Goal: Transaction & Acquisition: Purchase product/service

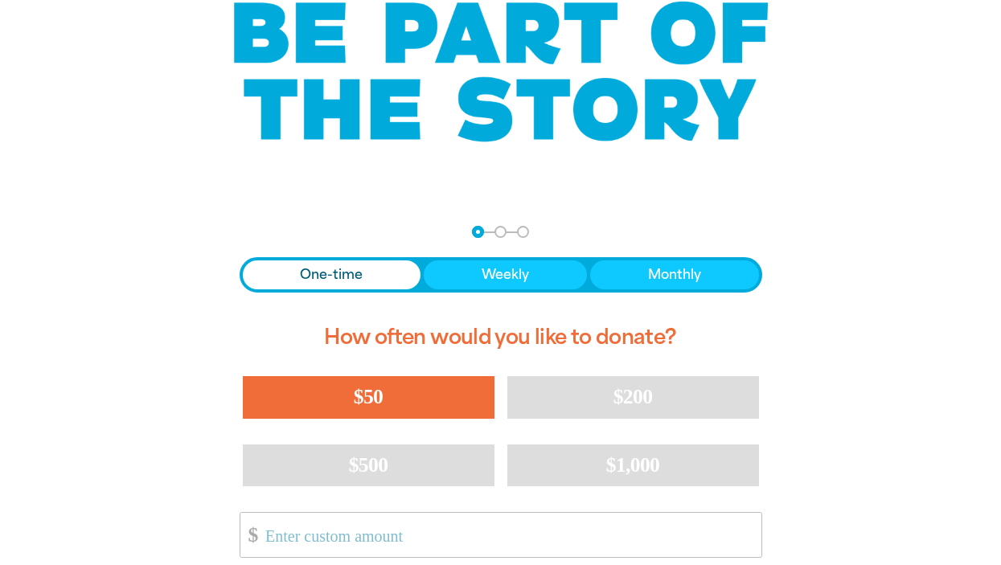
click at [328, 404] on button "$50" at bounding box center [369, 397] width 252 height 42
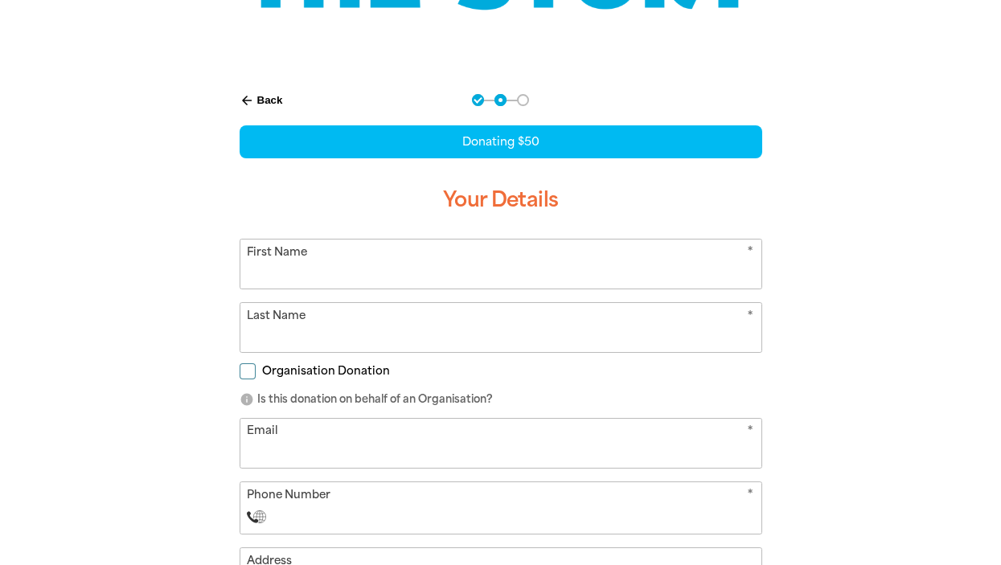
scroll to position [279, 0]
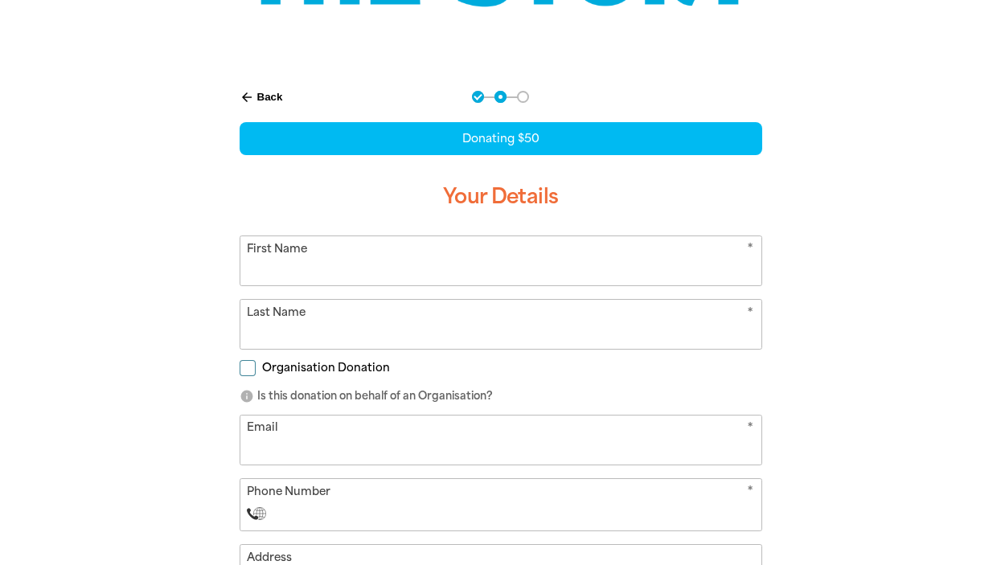
click at [466, 248] on input "First Name" at bounding box center [500, 260] width 521 height 49
type input "[PERSON_NAME]"
type input "Kats"
type input "[PERSON_NAME][EMAIL_ADDRESS][DOMAIN_NAME]"
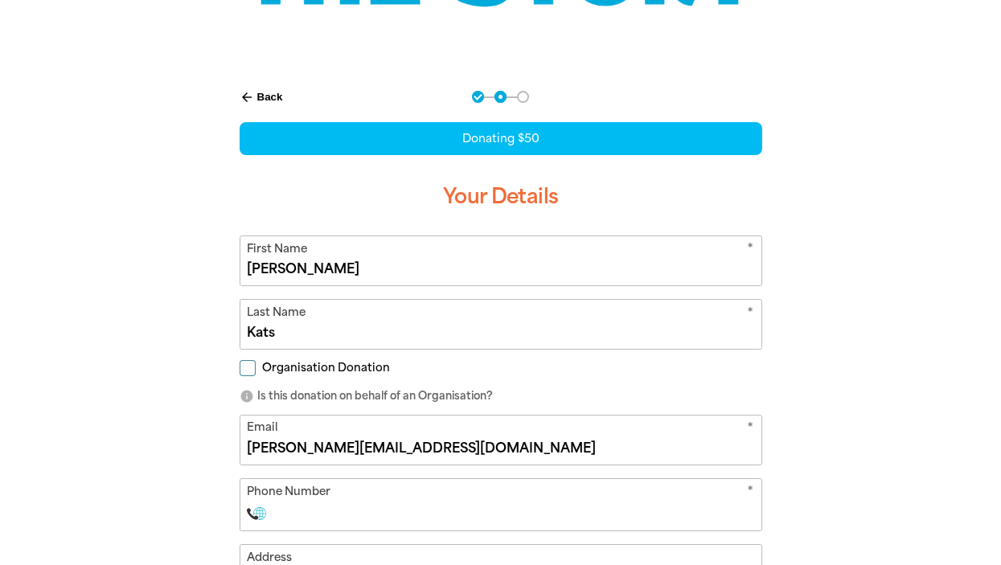
select select "AU"
type input "0413 882 809"
type input "33"
type input "0413 882 809"
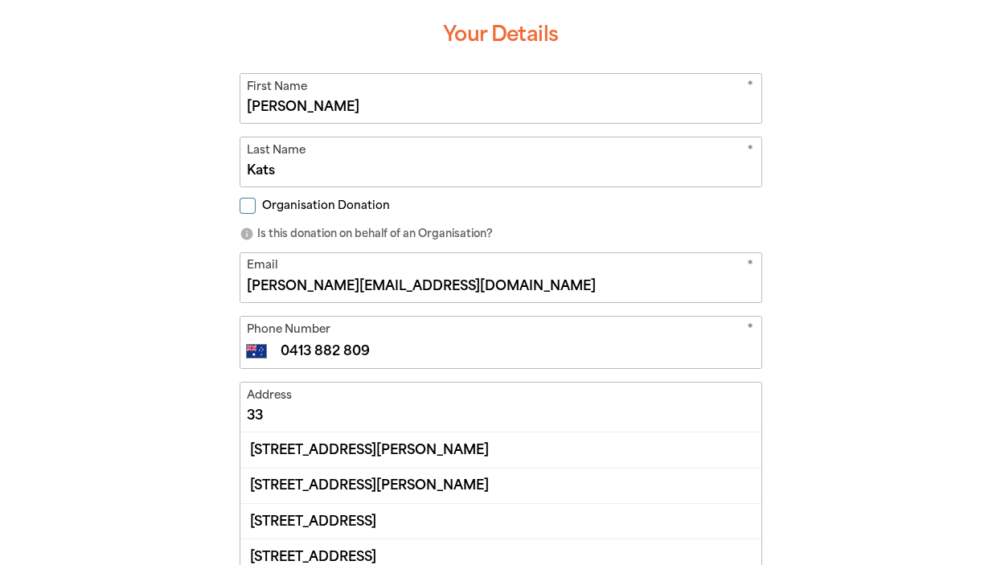
scroll to position [483, 0]
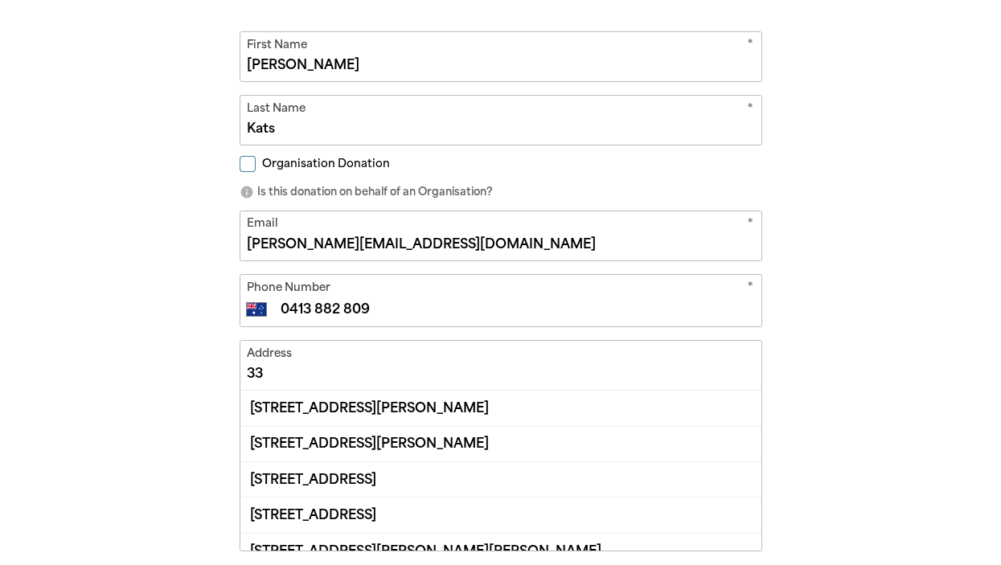
click at [441, 367] on input "33" at bounding box center [500, 365] width 521 height 49
type input "3"
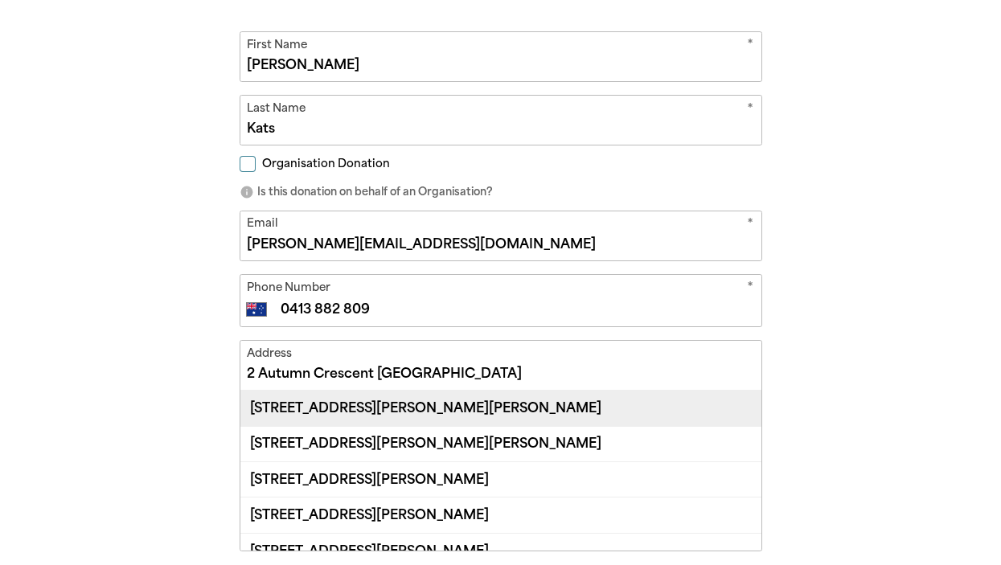
click at [643, 417] on div "2 Clarke Crescent, CARRUM DOWNS VIC 3201" at bounding box center [500, 408] width 521 height 35
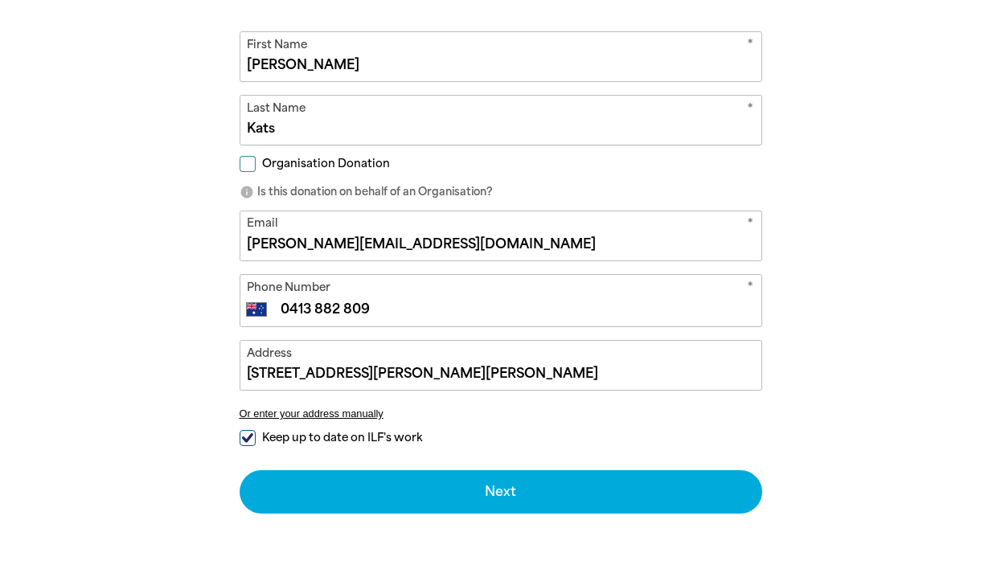
click at [298, 373] on input "2 Clarke Crescent, CARRUM DOWNS VIC 3201" at bounding box center [500, 365] width 521 height 49
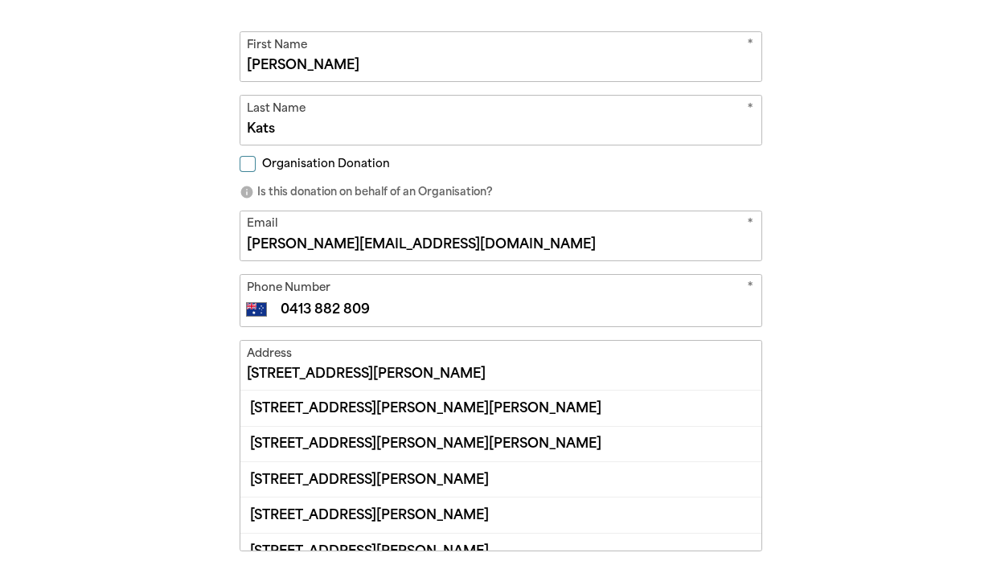
click at [626, 372] on input "2 Autumn Crescent, CARRUM DOWNS VIC 3201" at bounding box center [500, 365] width 521 height 49
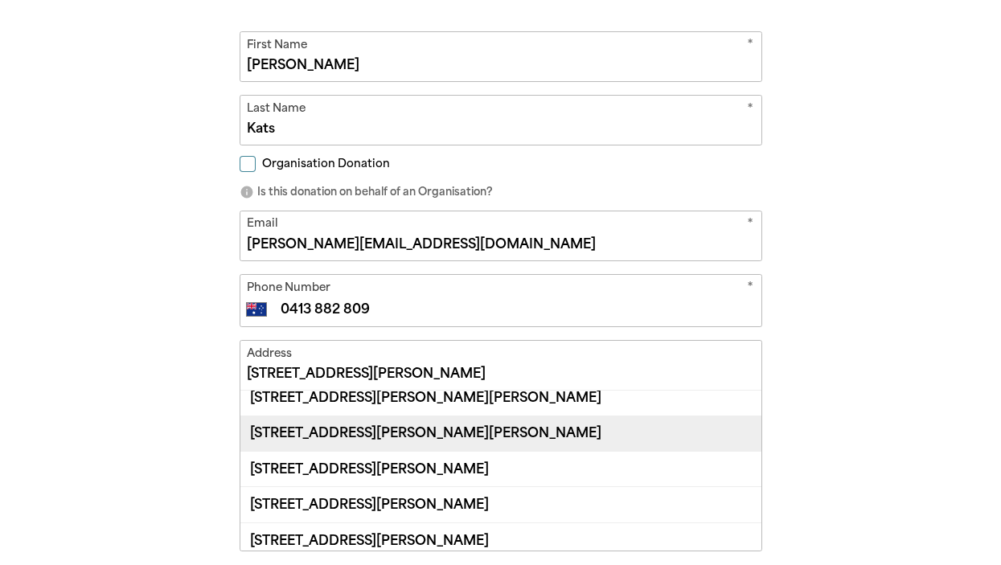
scroll to position [0, 0]
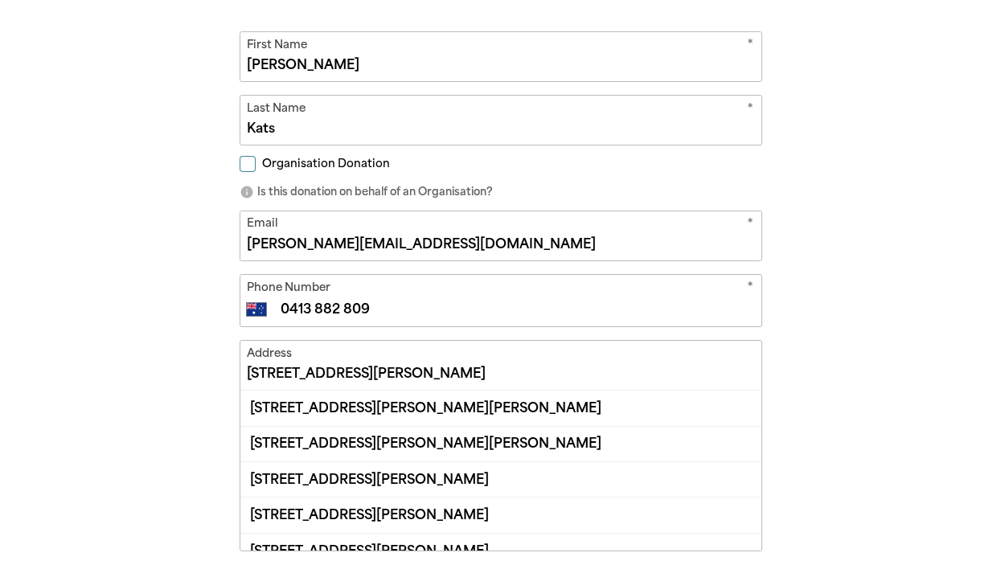
drag, startPoint x: 562, startPoint y: 369, endPoint x: 345, endPoint y: 367, distance: 217.1
click at [345, 367] on input "2 Autumn Crescent, CARRUM DOWNS VIC 3201" at bounding box center [500, 365] width 521 height 49
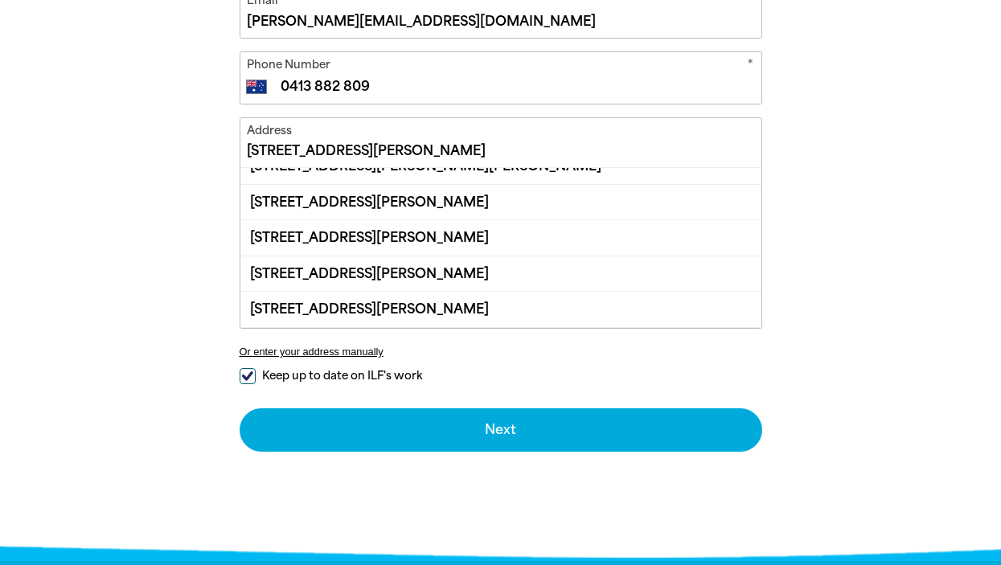
scroll to position [35, 0]
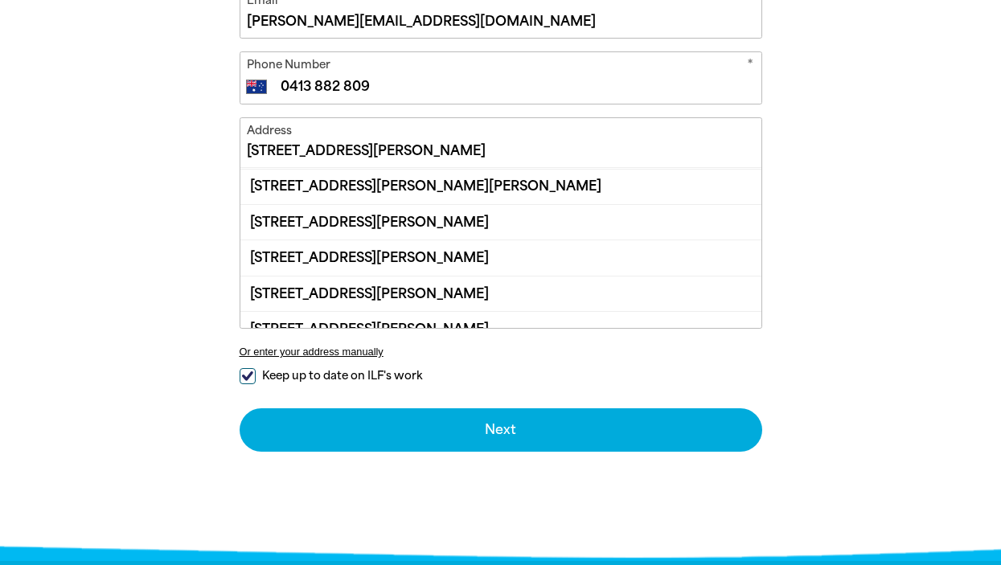
click at [476, 142] on input "2 Autumn Crescent, CARRUM DOWNS VIC 3201" at bounding box center [500, 142] width 521 height 49
click at [638, 142] on input "2 Autumn Crescent, CARRUM DOWNS VIC 3201" at bounding box center [500, 142] width 521 height 49
type input "2 Autumn Crescent, CARRUM DOWNS VIC 3201"
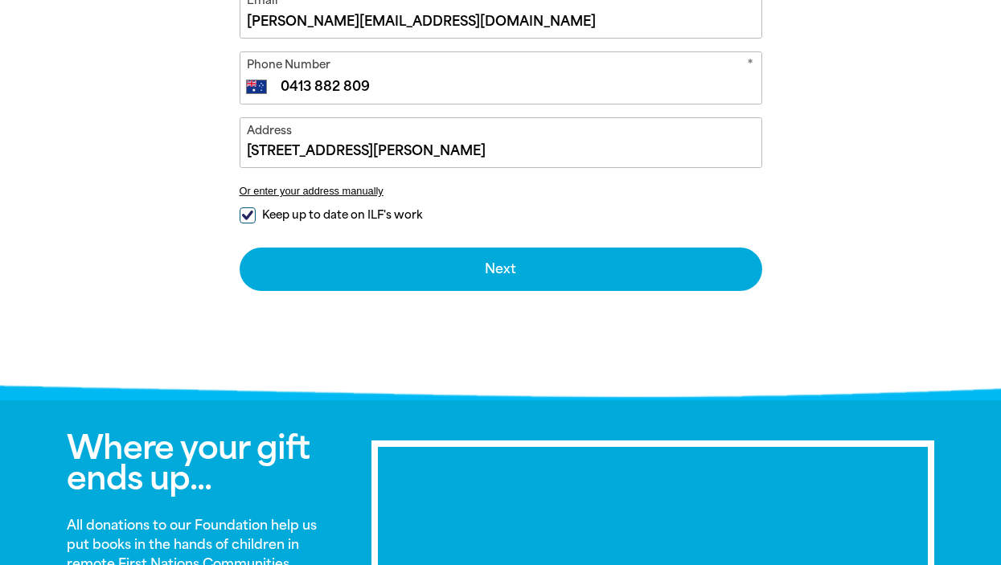
click at [877, 343] on div "arrow_back Back Step 1 Step 2 Step 3 Donating $50 Your Details * First Name Mic…" at bounding box center [500, 18] width 965 height 749
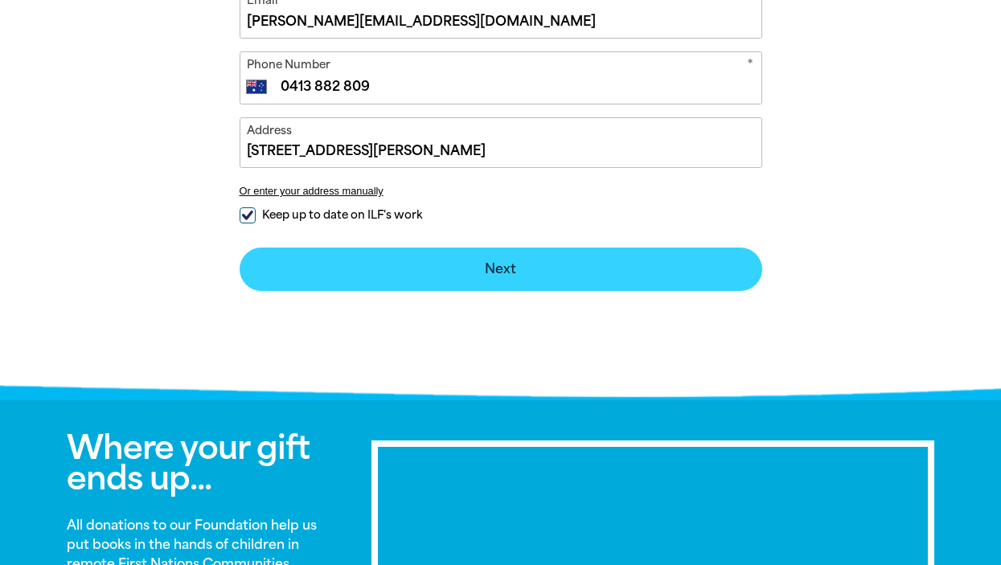
drag, startPoint x: 489, startPoint y: 277, endPoint x: 251, endPoint y: 293, distance: 238.5
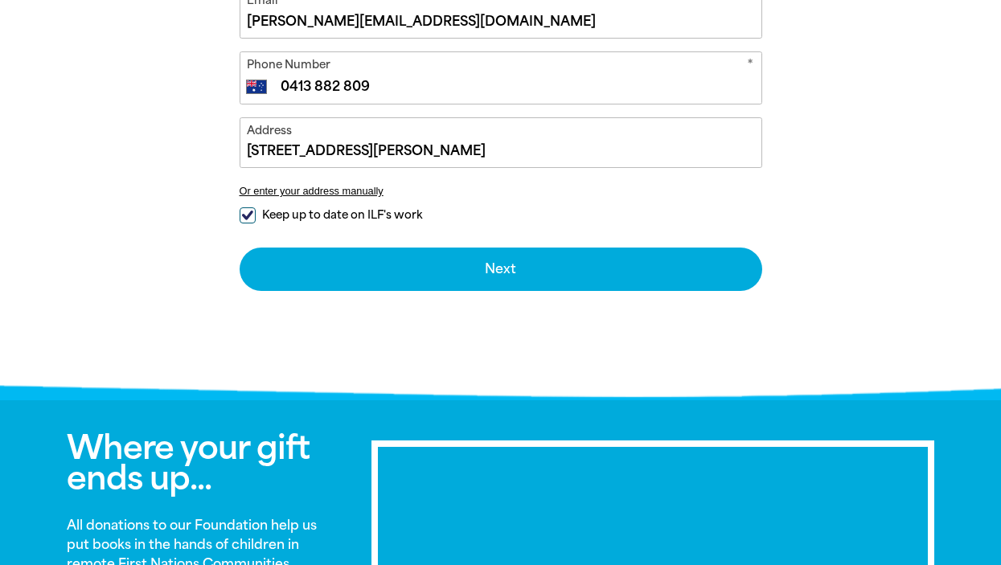
click at [248, 215] on input "Keep up to date on ILF's work" at bounding box center [248, 215] width 16 height 16
checkbox input "false"
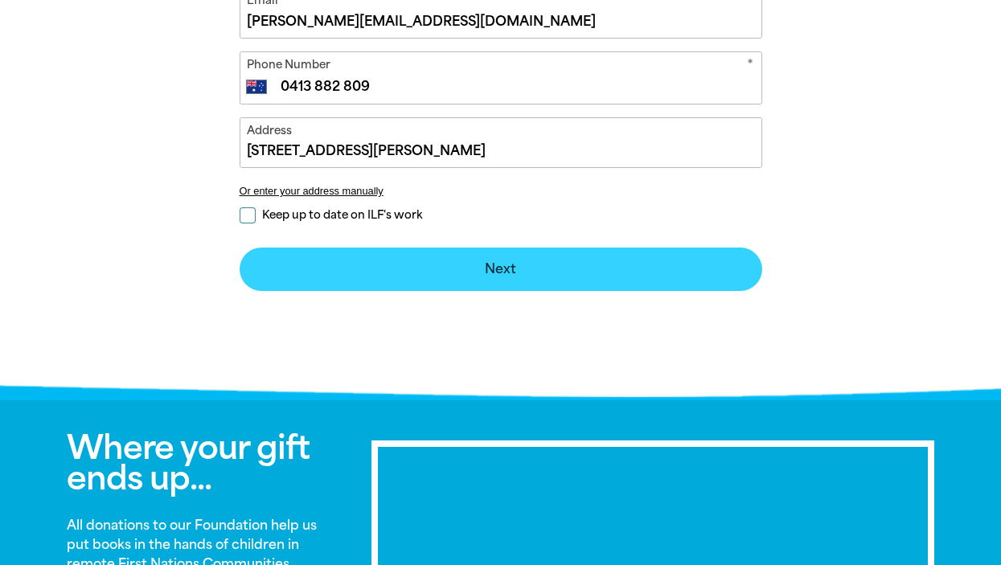
click at [388, 260] on button "Next chevron_right" at bounding box center [501, 269] width 523 height 43
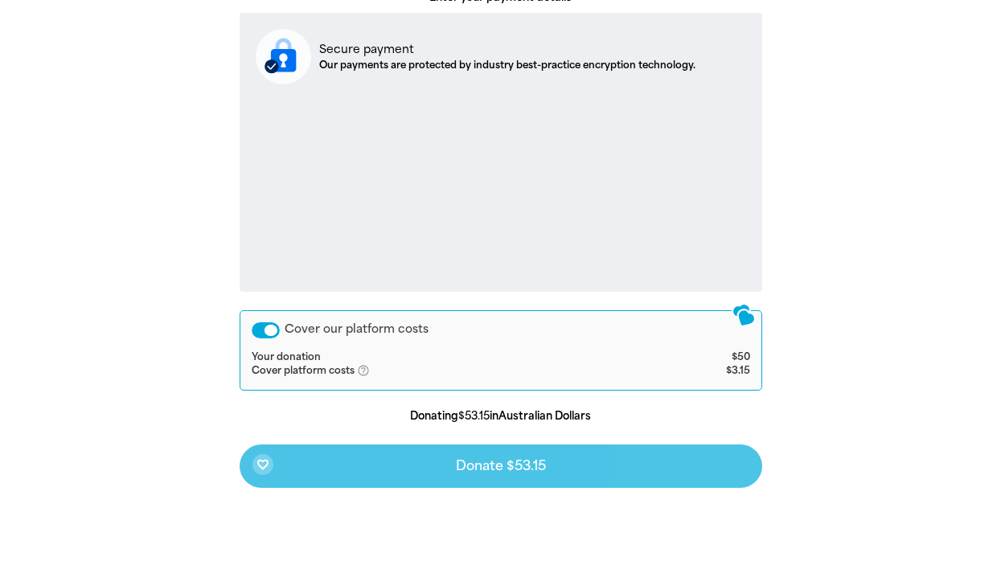
scroll to position [623, 0]
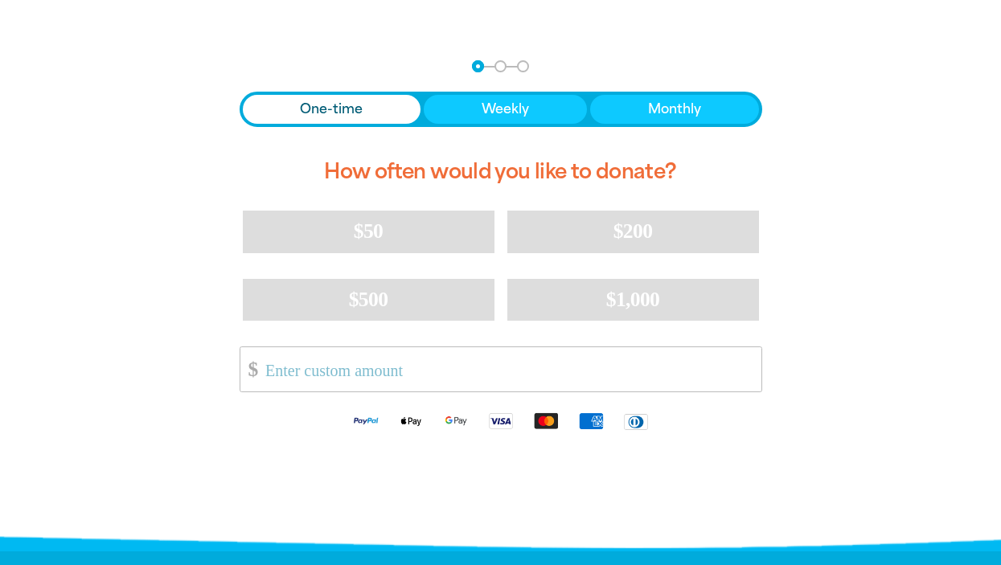
scroll to position [312, 0]
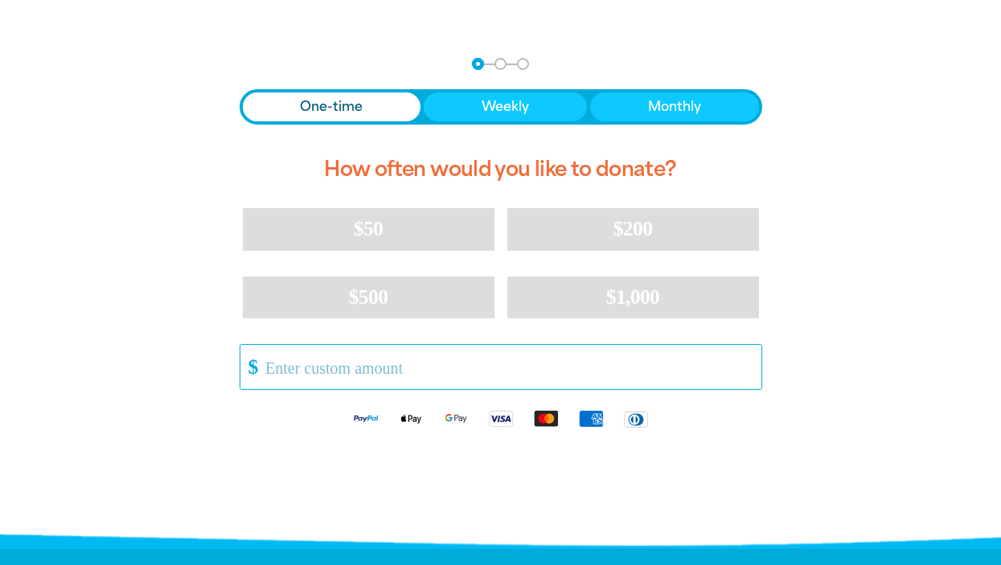
click at [367, 367] on input "Other Amount" at bounding box center [507, 367] width 507 height 44
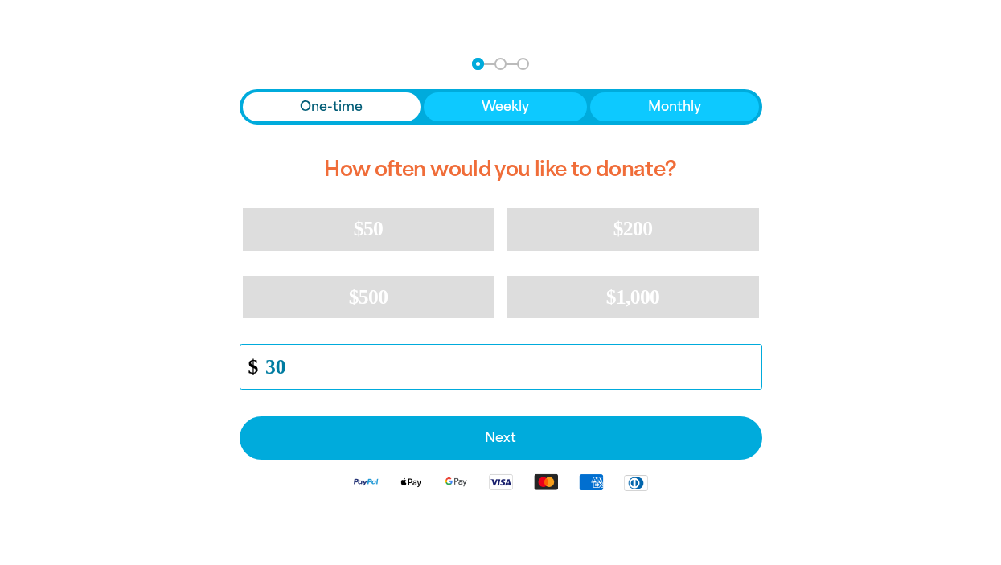
type input "30"
click at [675, 542] on div "arrow_back Back Step 1 Step 2 Step 3 One-time Weekly Monthly How often would yo…" at bounding box center [500, 321] width 611 height 567
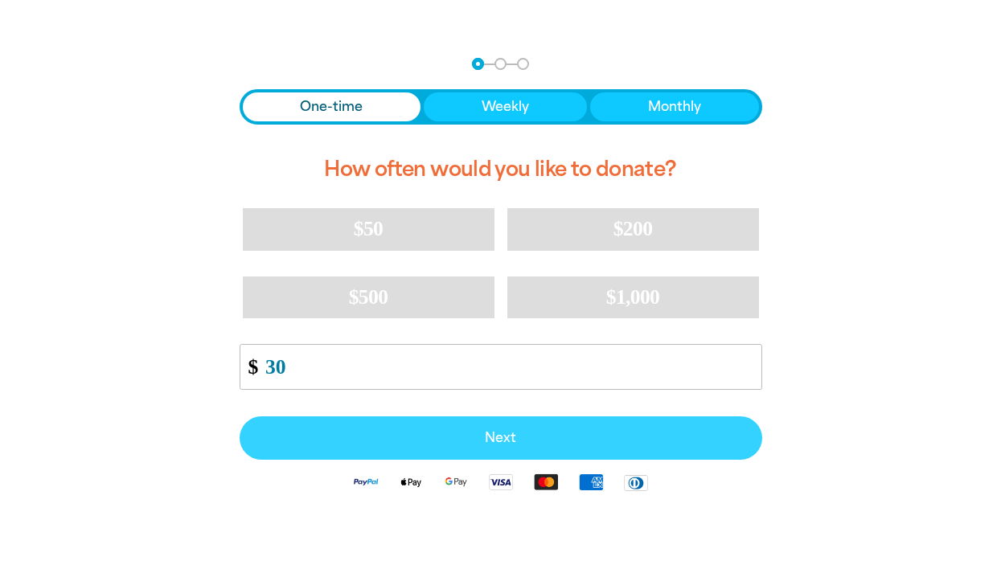
click at [501, 446] on button "Next" at bounding box center [501, 437] width 523 height 43
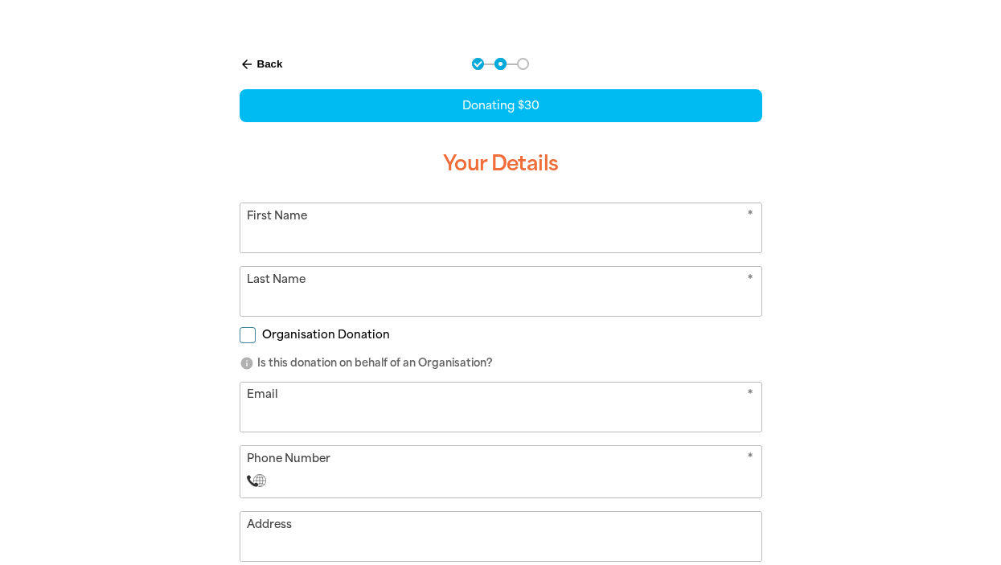
click at [423, 239] on input "First Name" at bounding box center [500, 227] width 521 height 49
type input "[PERSON_NAME]"
type input "Kats"
type input "[PERSON_NAME][EMAIL_ADDRESS][DOMAIN_NAME]"
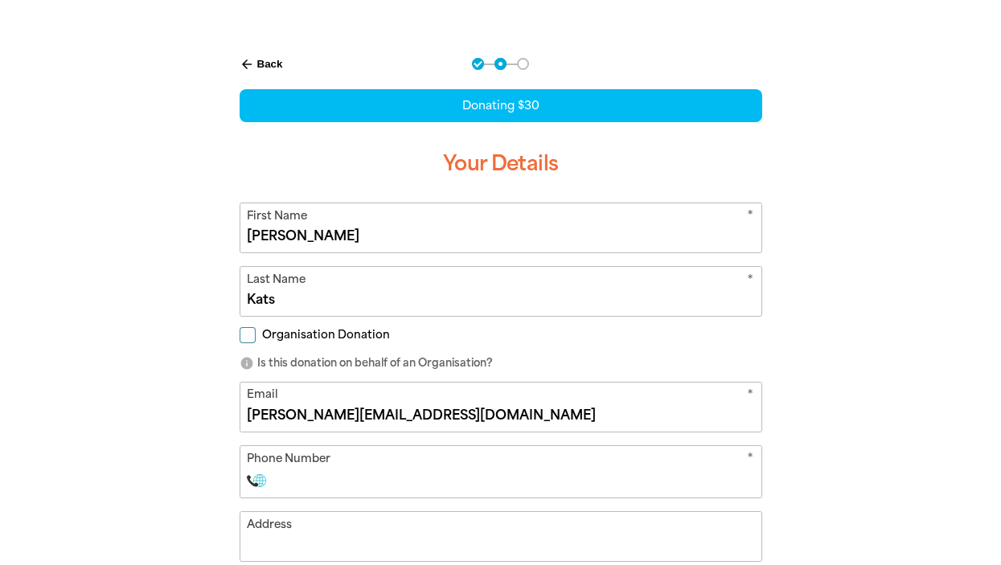
select select "AU"
type input "0413 882 809"
type input "33"
type input "0413 882 809"
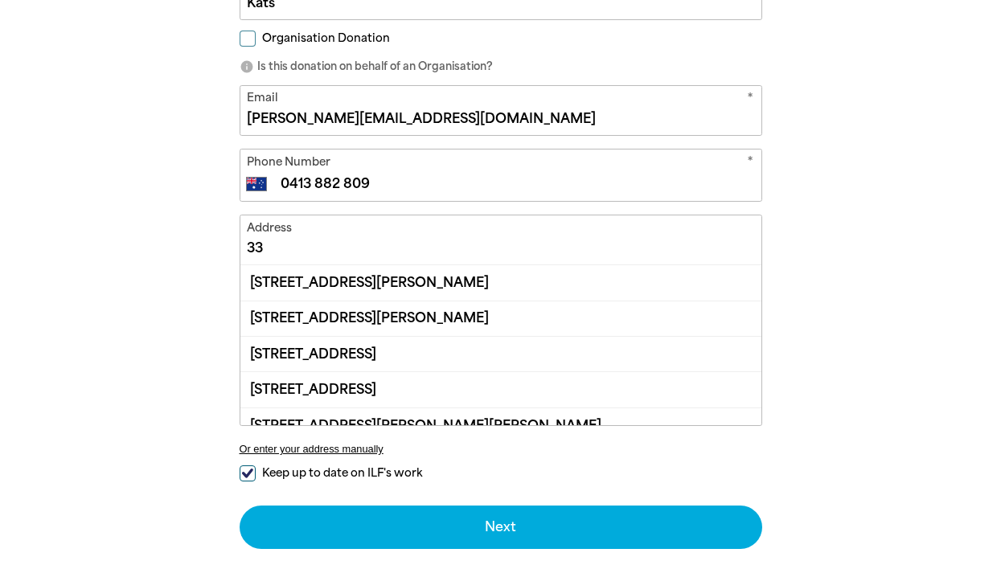
scroll to position [613, 0]
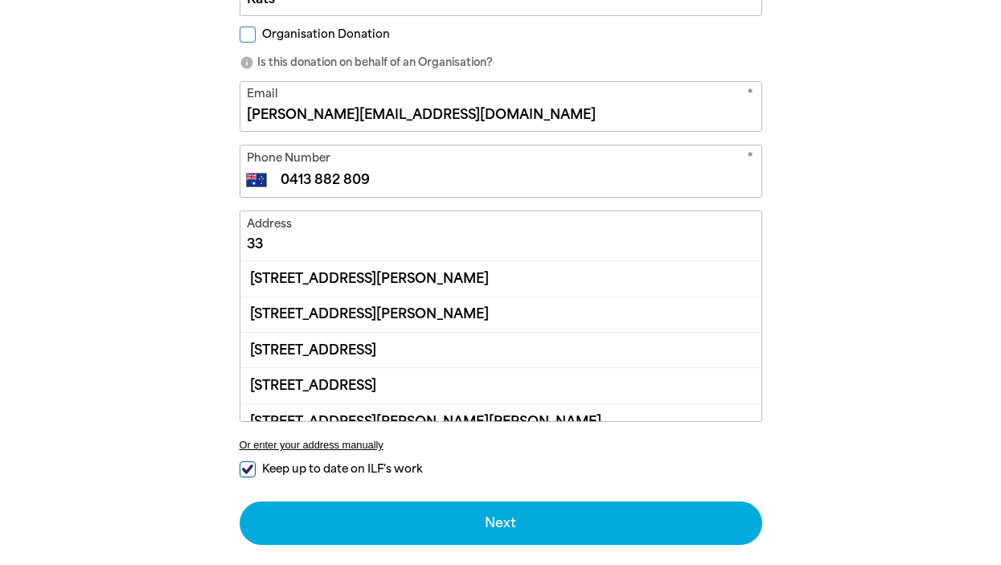
click at [379, 248] on input "33" at bounding box center [500, 235] width 521 height 49
type input "3"
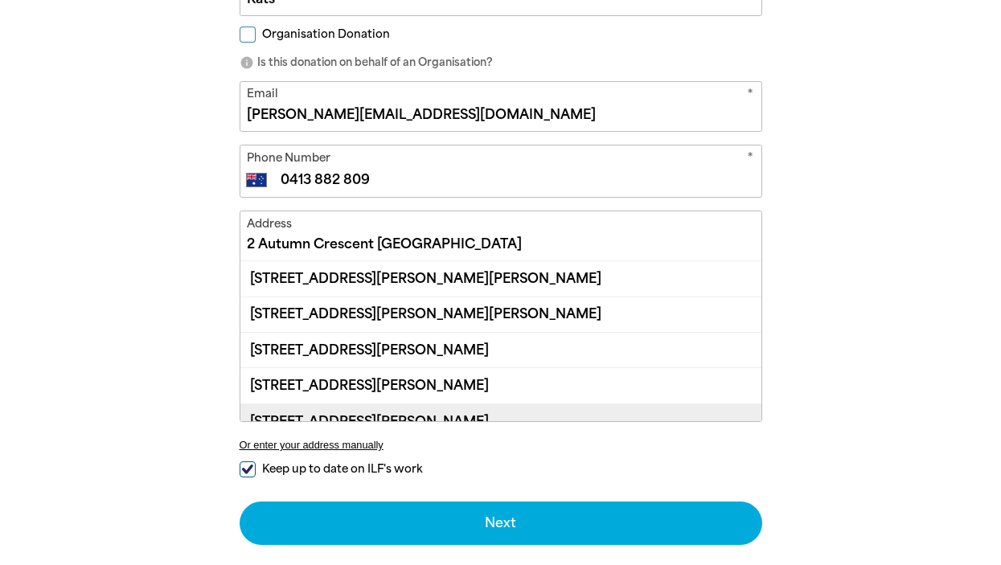
scroll to position [19, 0]
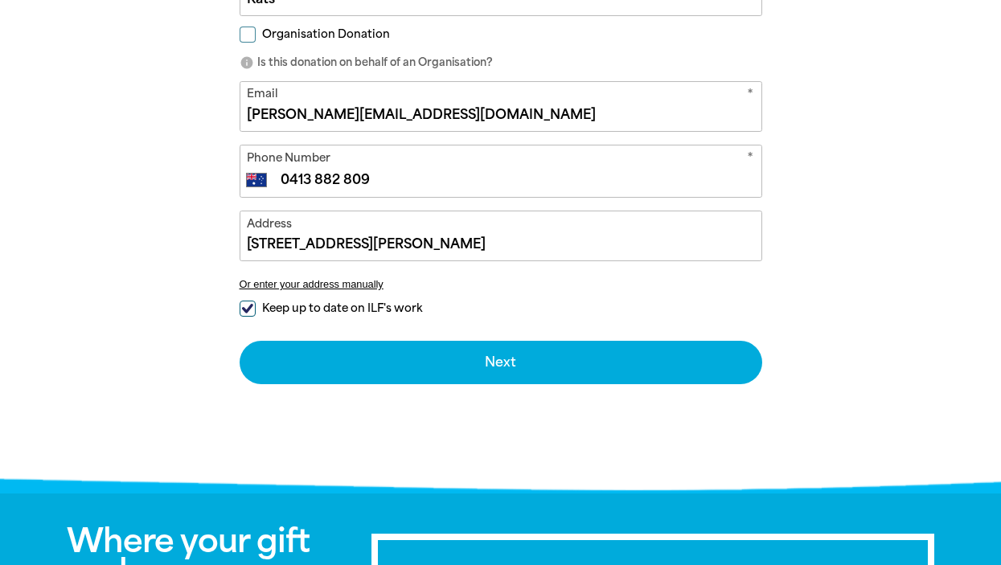
drag, startPoint x: 384, startPoint y: 245, endPoint x: 259, endPoint y: 243, distance: 125.4
click at [257, 244] on input "2 Lancaster Crescent, CARRUM DOWNS VIC 3201" at bounding box center [500, 235] width 521 height 49
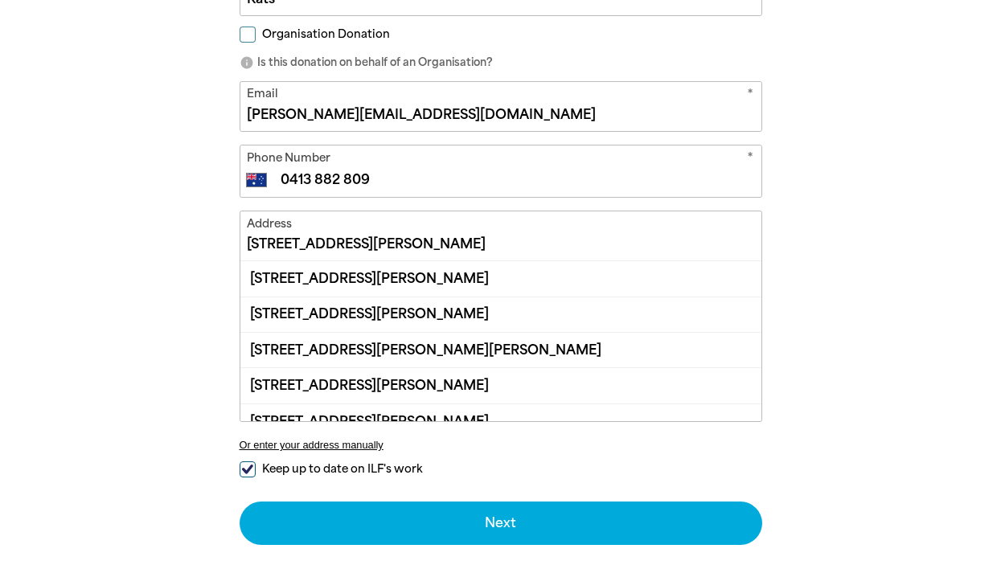
drag, startPoint x: 458, startPoint y: 244, endPoint x: 251, endPoint y: 241, distance: 207.5
click at [251, 241] on input "2 , CARRUM DOWNS VIC 3201" at bounding box center [500, 235] width 521 height 49
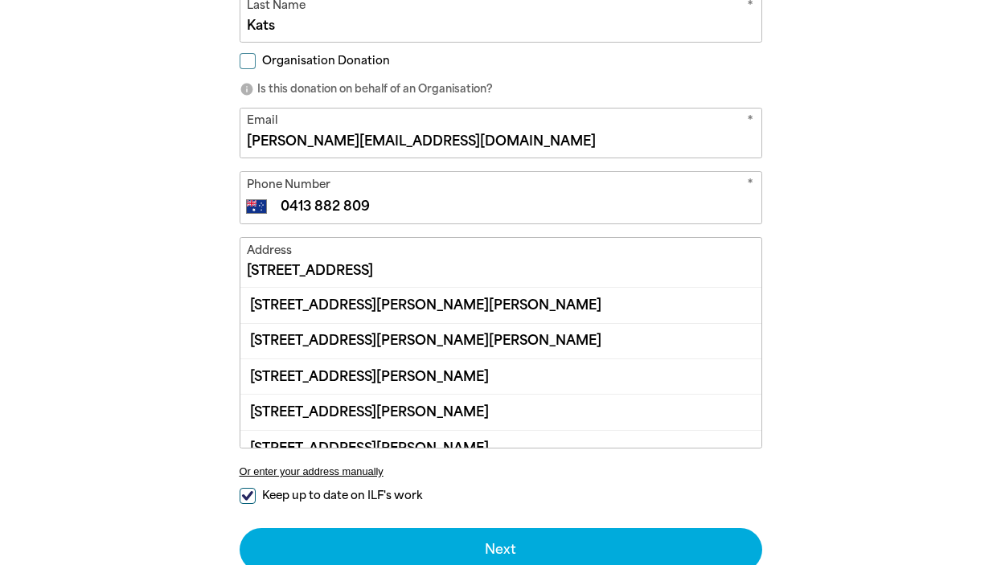
scroll to position [55, 0]
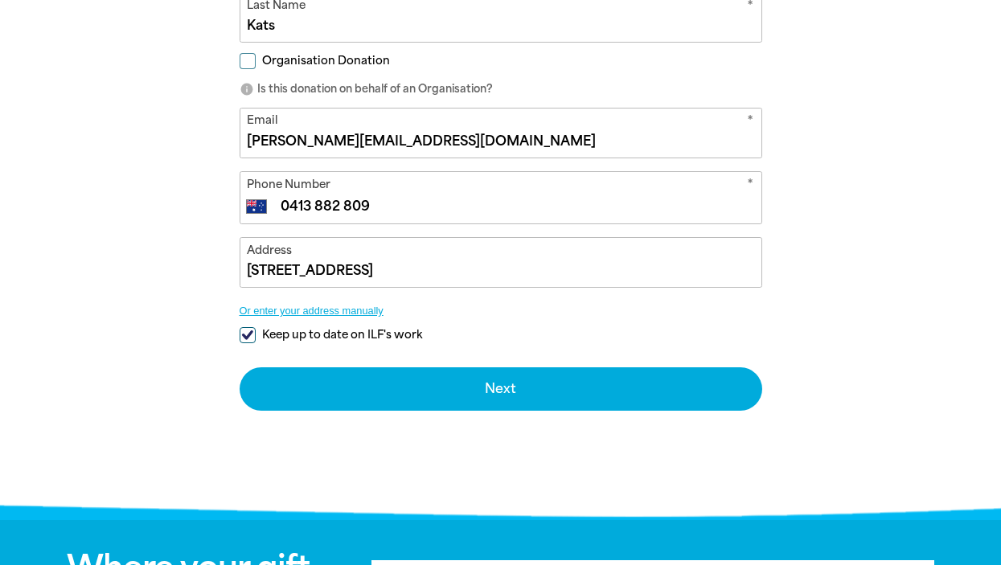
click at [269, 432] on div "arrow_back Back Step 1 Step 2 Step 3 Donating $30 Your Details * First Name Mic…" at bounding box center [500, 98] width 563 height 668
click at [448, 269] on input "2 Autumn Crescent, Carrum" at bounding box center [500, 262] width 521 height 49
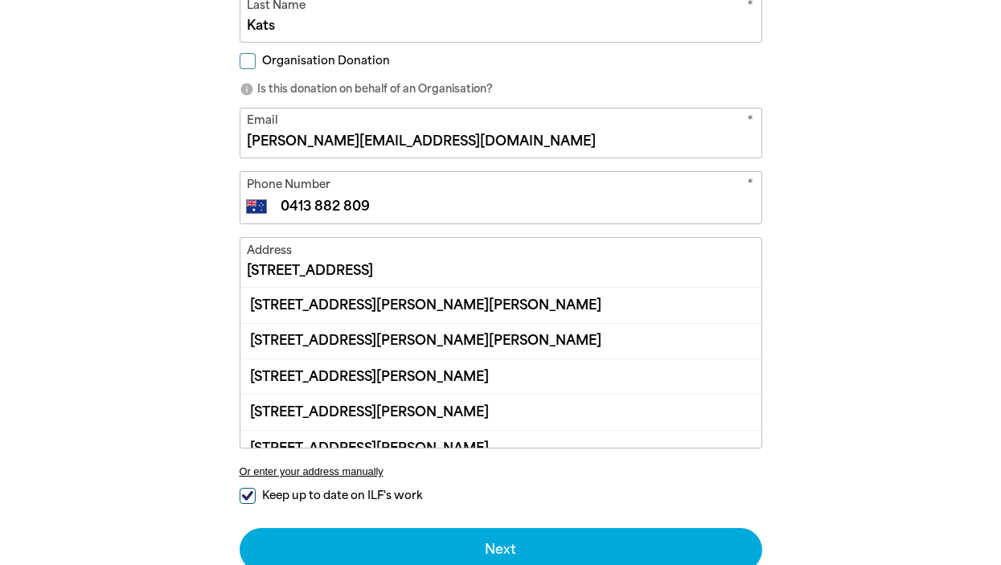
type input "2 Autumn Crescent, Carrum Downs"
click at [240, 528] on button "Next chevron_right" at bounding box center [501, 549] width 523 height 43
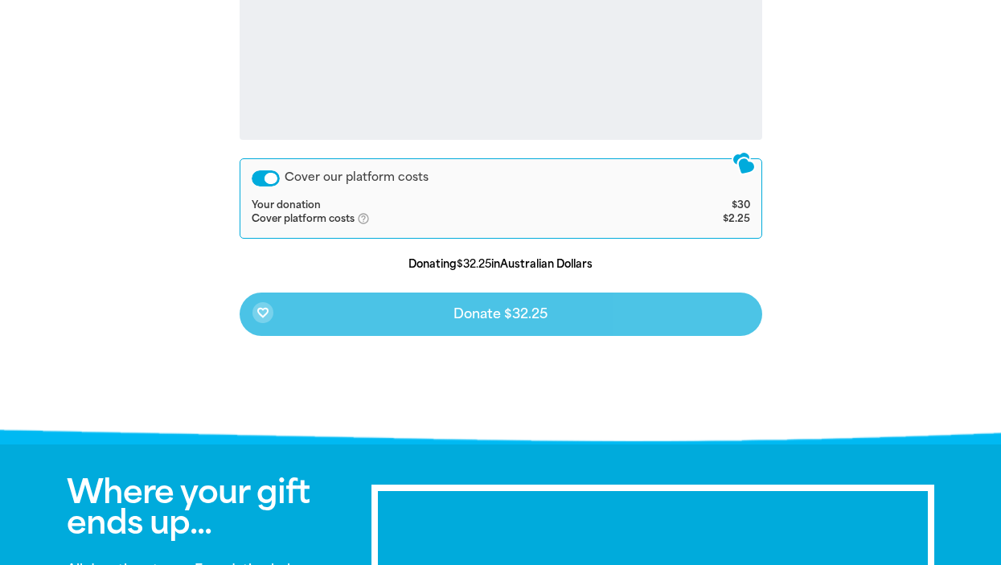
scroll to position [739, 0]
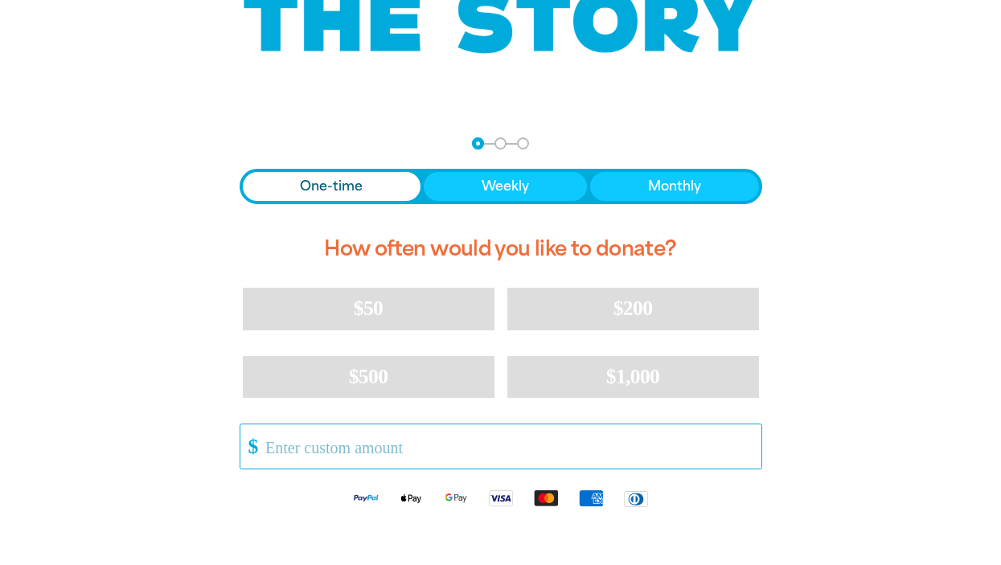
scroll to position [236, 0]
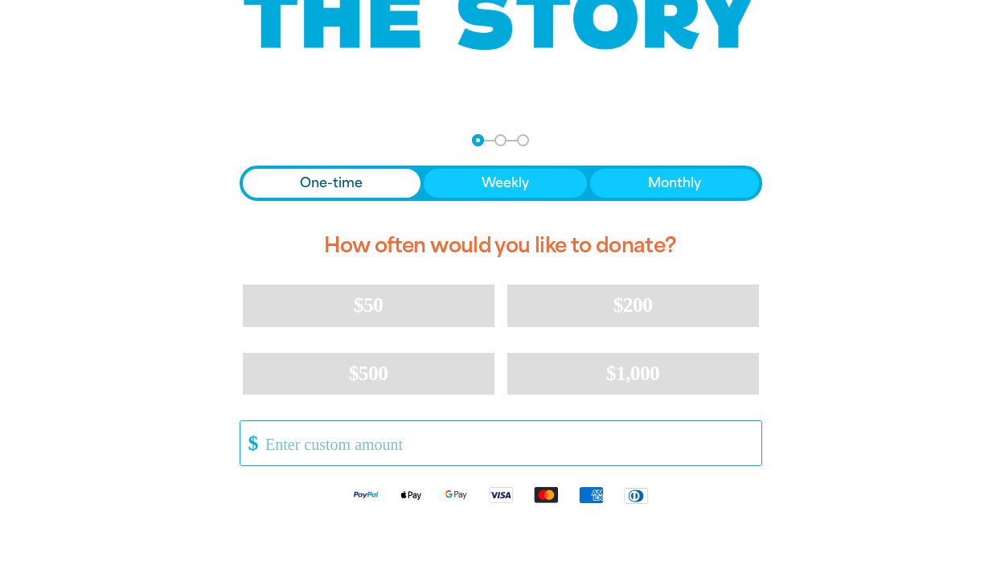
click at [551, 436] on input "Other Amount" at bounding box center [507, 443] width 507 height 44
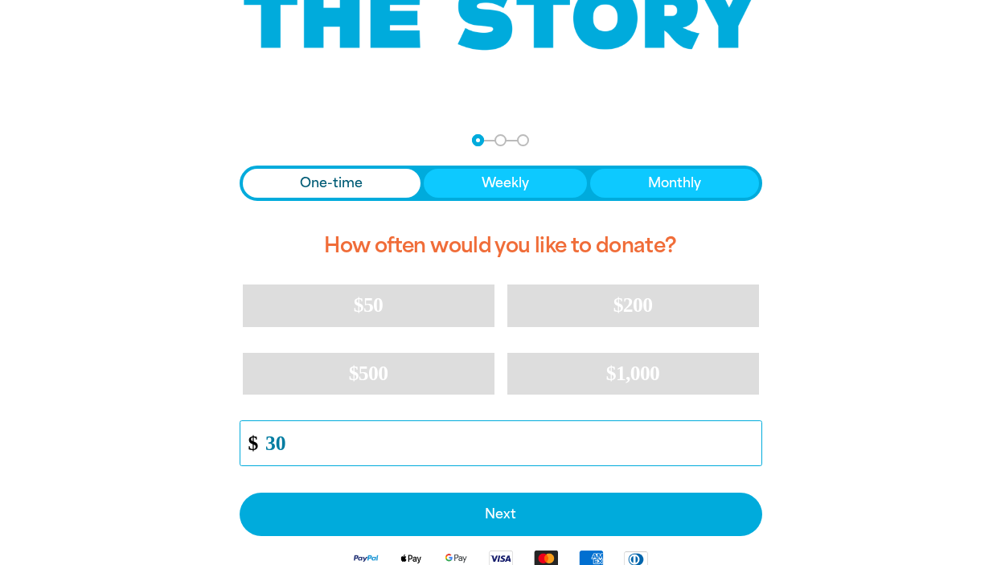
type input "3"
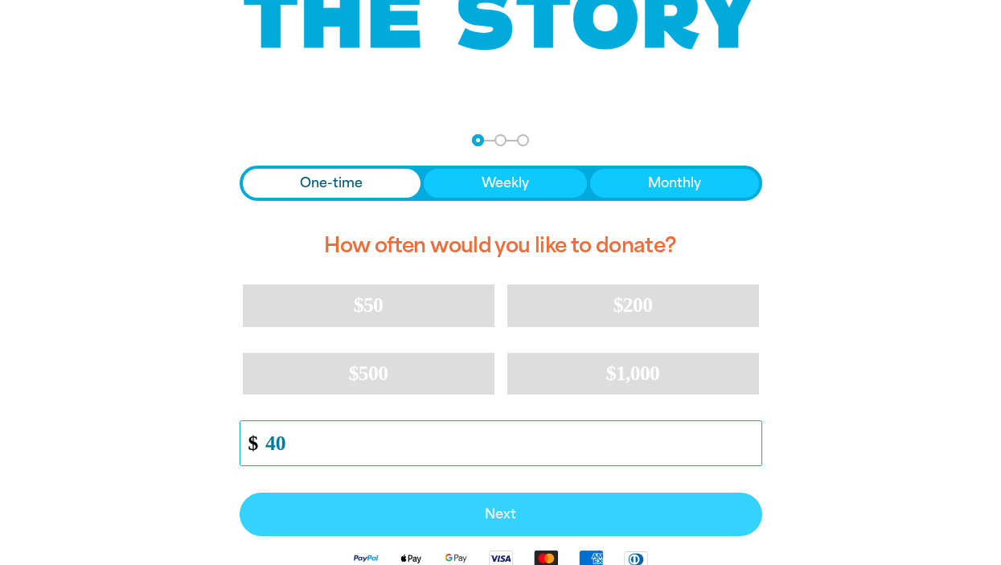
type input "40"
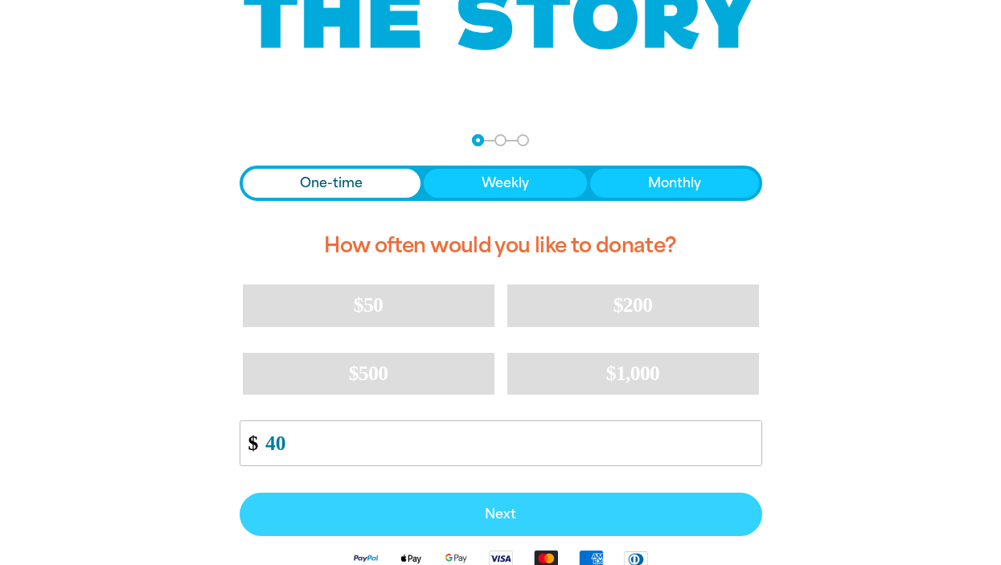
click at [617, 515] on span "Next" at bounding box center [500, 514] width 487 height 13
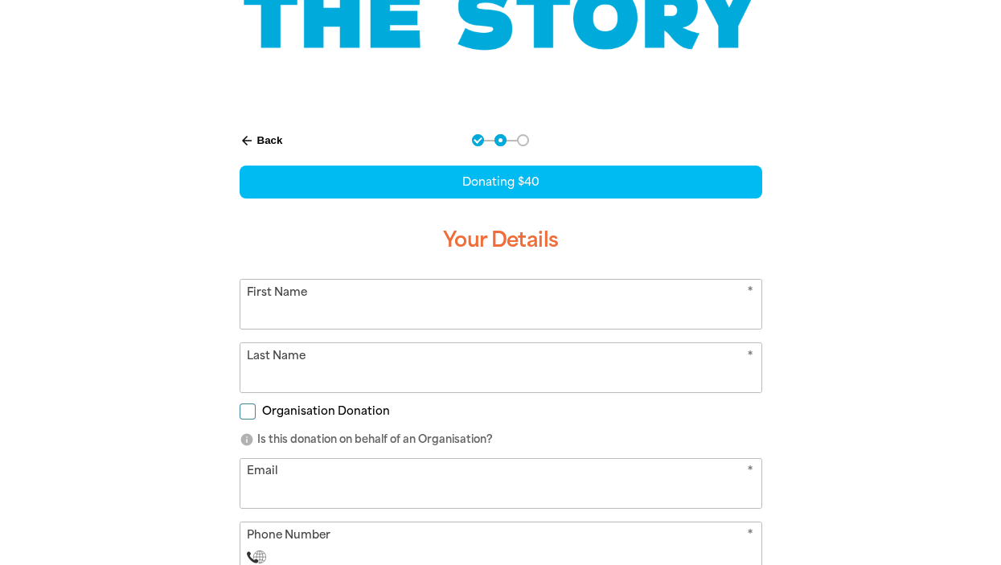
scroll to position [310, 0]
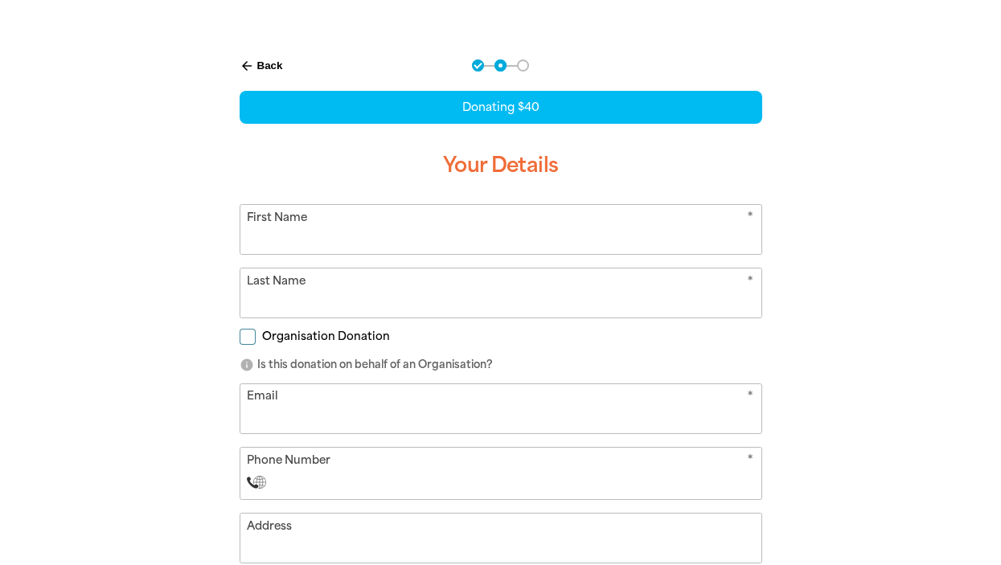
click at [597, 236] on input "First Name" at bounding box center [500, 229] width 521 height 49
type input "[PERSON_NAME]"
type input "Kats"
type input "[PERSON_NAME][EMAIL_ADDRESS][DOMAIN_NAME]"
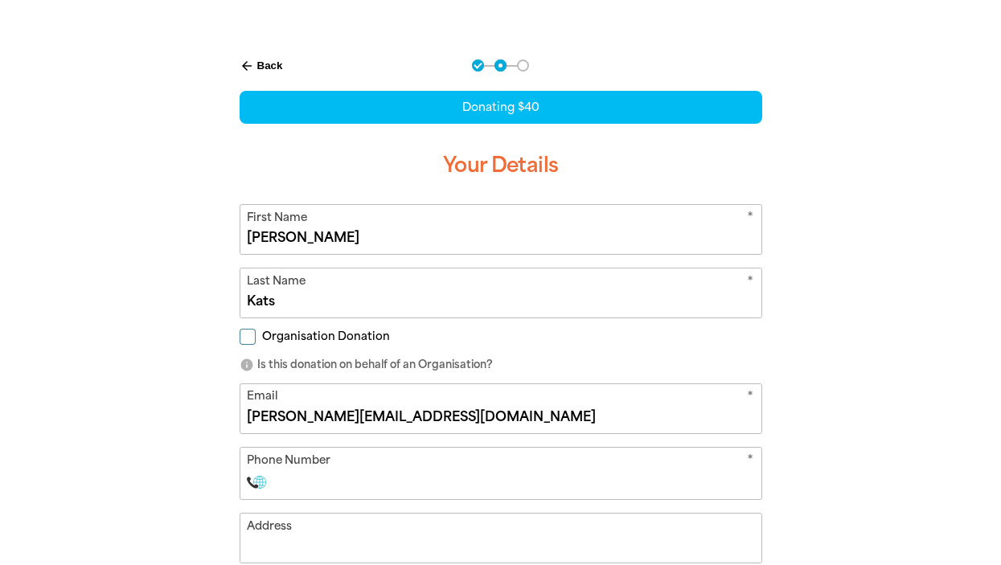
select select "AU"
type input "0413 882 809"
type input "33"
type input "0413 882 809"
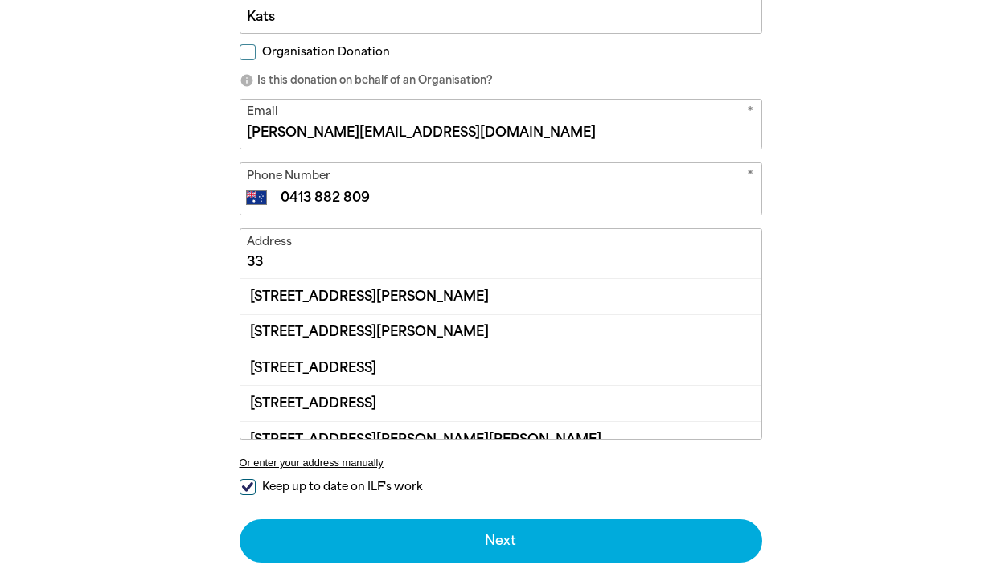
scroll to position [626, 0]
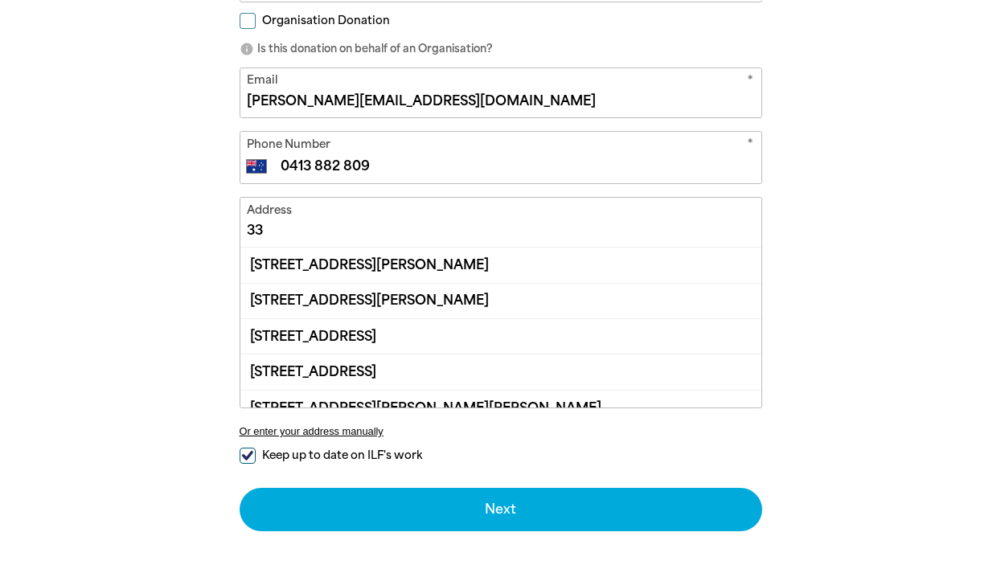
click at [319, 221] on input "33" at bounding box center [500, 222] width 521 height 49
type input "3"
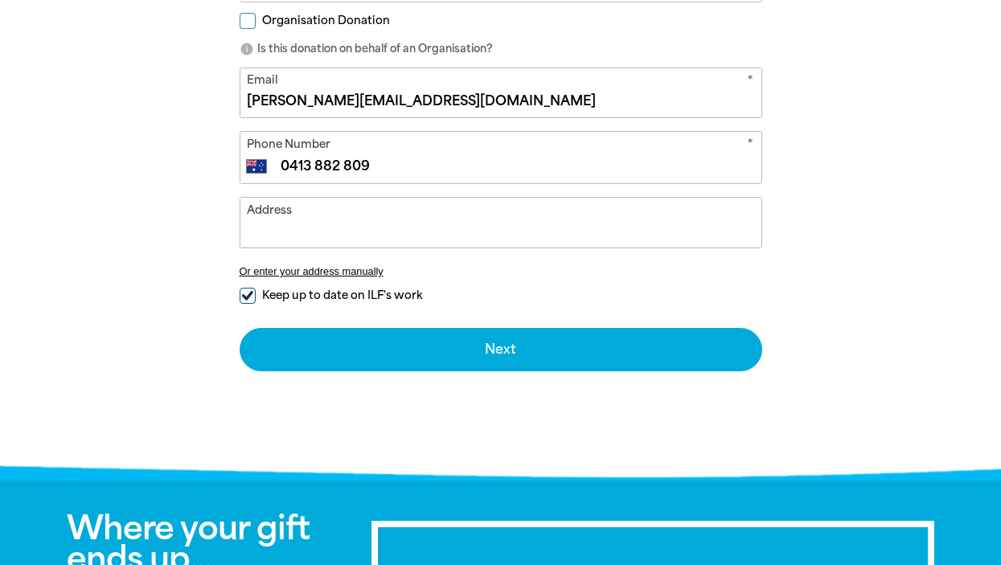
click at [247, 295] on input "Keep up to date on ILF's work" at bounding box center [248, 296] width 16 height 16
checkbox input "false"
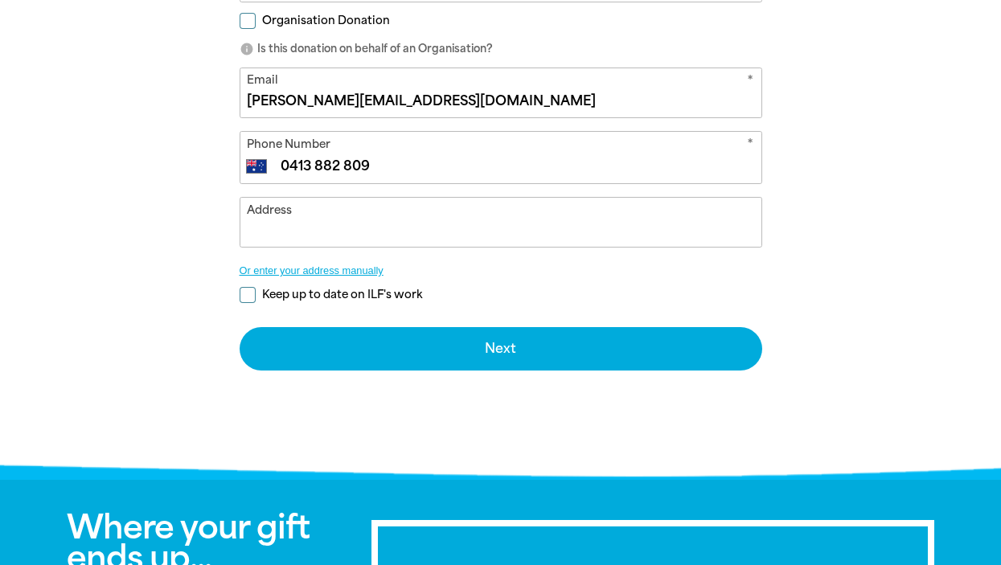
click at [280, 269] on button "Or enter your address manually" at bounding box center [501, 271] width 523 height 12
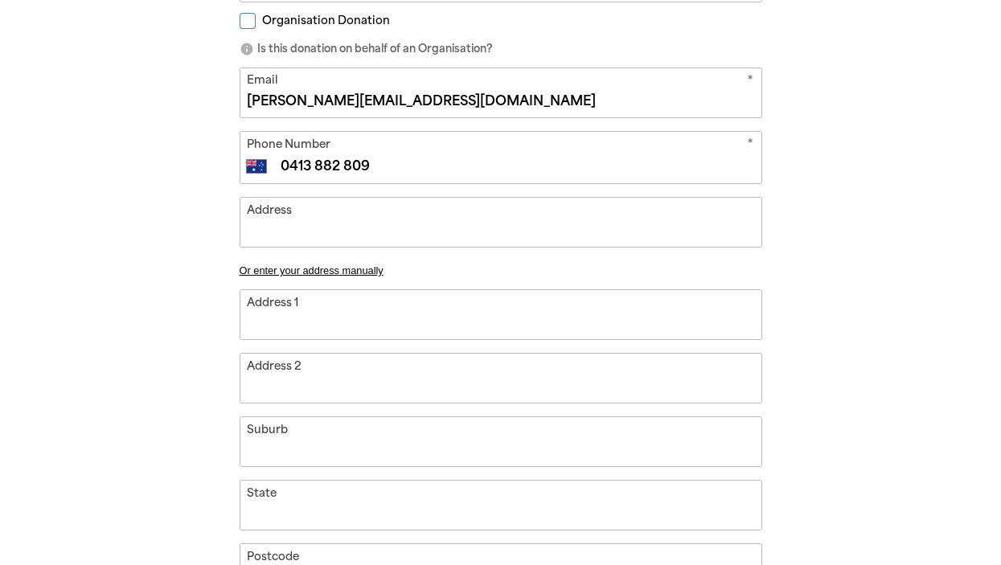
click at [281, 318] on input "Address 1" at bounding box center [500, 314] width 521 height 49
type input "2"
click at [281, 391] on input "Address 2" at bounding box center [500, 378] width 521 height 49
type input "2 A"
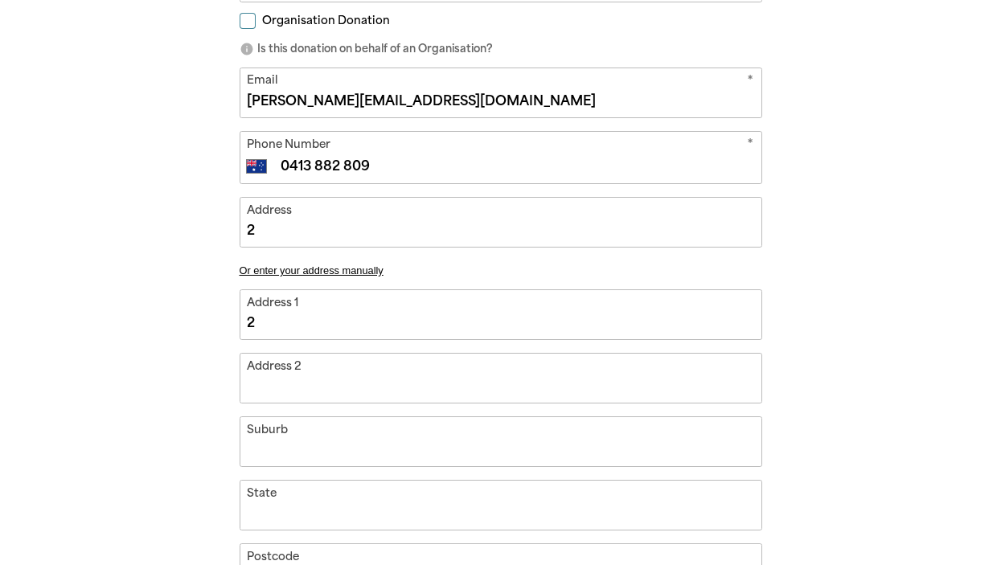
type input "A"
type input "2 Au"
type input "Au"
type input "2 Aut"
type input "Aut"
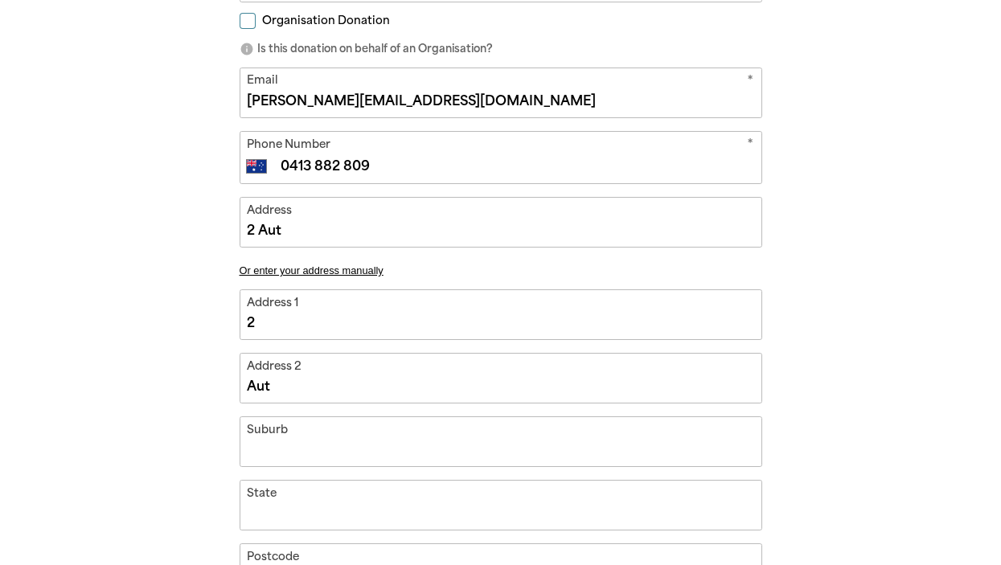
type input "2 Autu"
type input "Autu"
type input "2 Autum"
type input "Autum"
type input "2 Autumn"
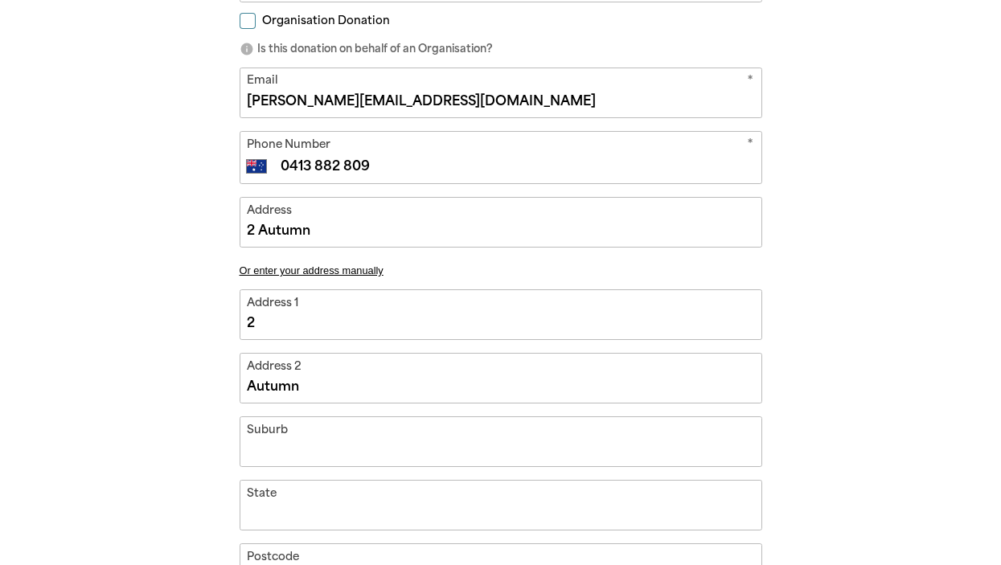
type input "Autumn"
type input "2 Autumn C"
type input "Autumn C"
type input "2 Autumn Cr"
type input "Autumn Cr"
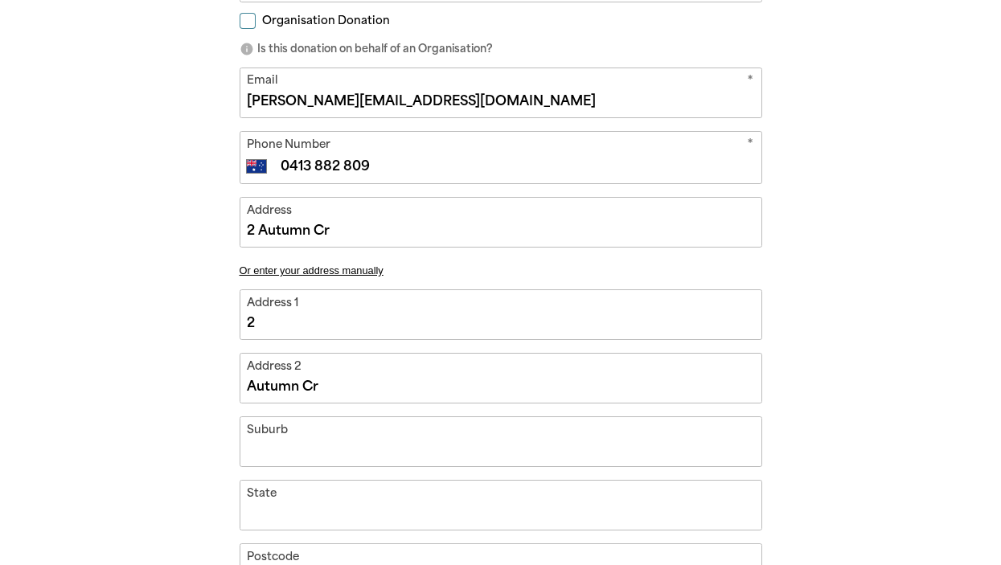
type input "2 Autumn Cre"
type input "Autumn Cre"
type input "2 Autumn Cres"
type input "Autumn Cres"
type input "2 Autumn Cresc"
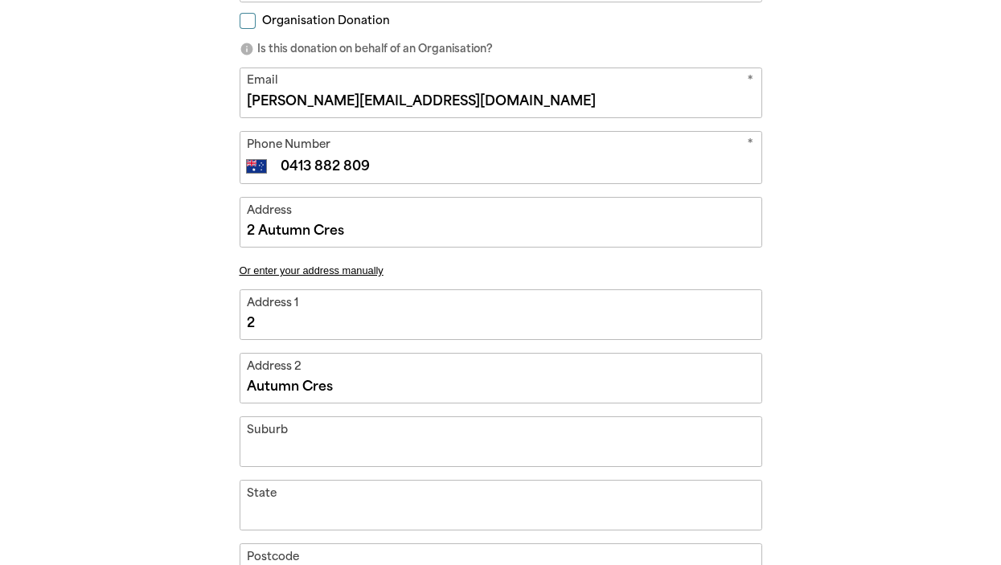
type input "Autumn Cresc"
type input "2 Autumn Cresce"
type input "Autumn Cresce"
type input "2 Autumn Crescen"
type input "Autumn Crescen"
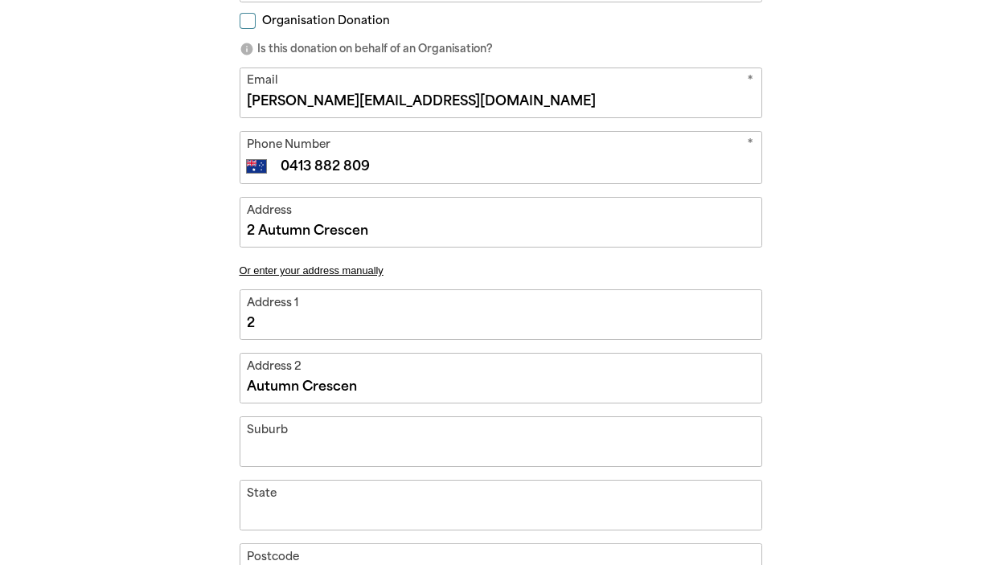
type input "[STREET_ADDRESS]"
type input "Autumn Crescent"
click at [269, 457] on input "Suburb" at bounding box center [500, 441] width 521 height 49
type input "2 Autumn Crescent, C"
type input "C"
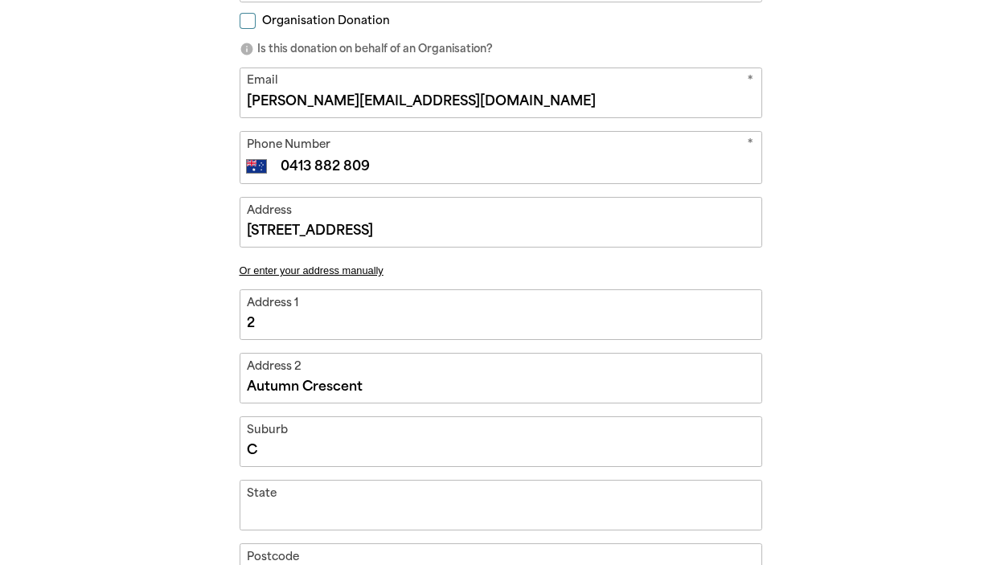
type input "2 Autumn Crescent, Ca"
type input "Ca"
type input "2 Autumn Crescent, Car"
type input "Car"
type input "2 Autumn Crescent, Carr"
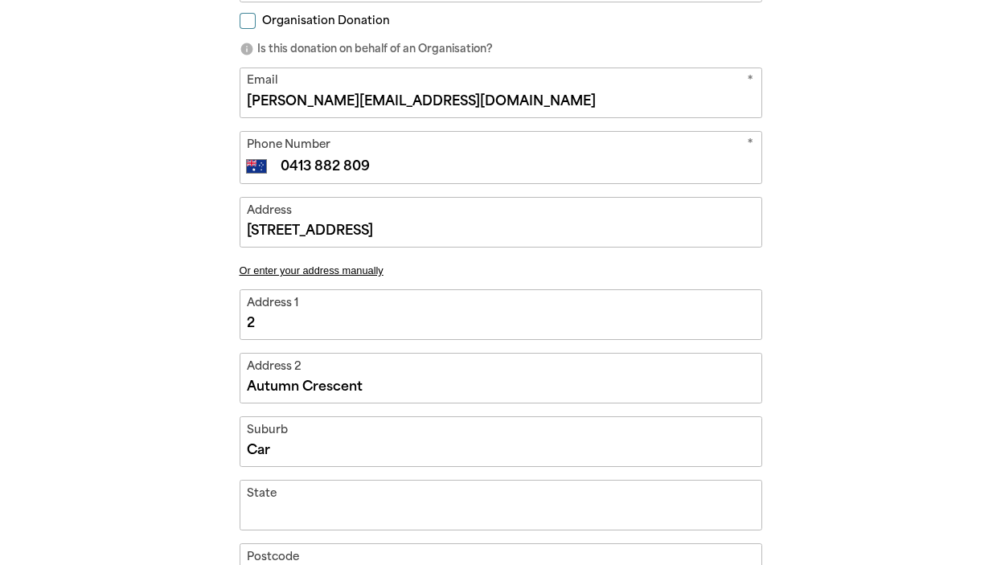
type input "Carr"
type input "2 Autumn Crescent, Carru"
type input "Carru"
type input "2 Autumn Crescent, Carrum"
type input "Carrum"
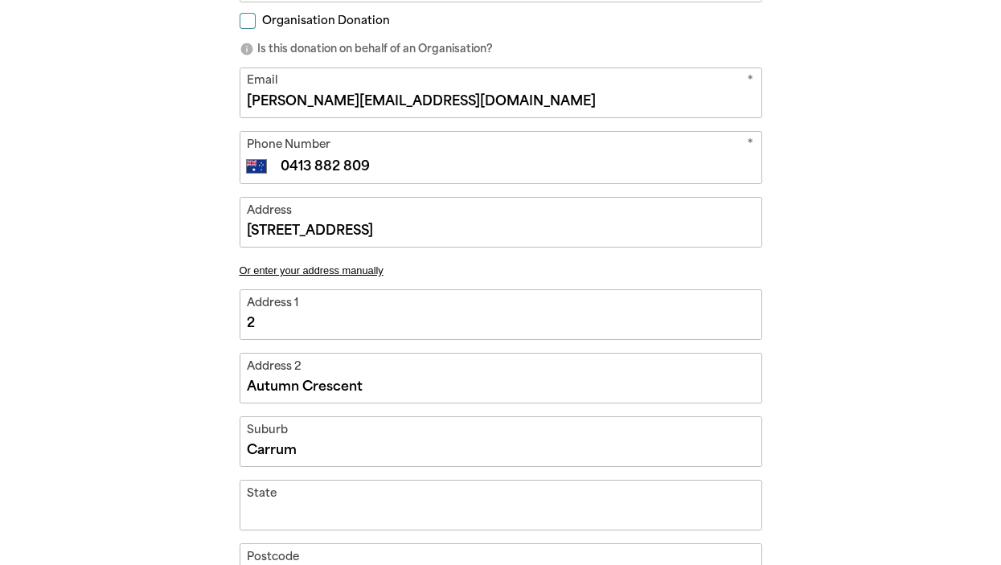
type input "2 Autumn Crescent, Carrum D"
type input "Carrum D"
type input "2 Autumn Crescent, Carrum Do"
type input "Carrum Do"
type input "2 Autumn Crescent, Carrum Dow"
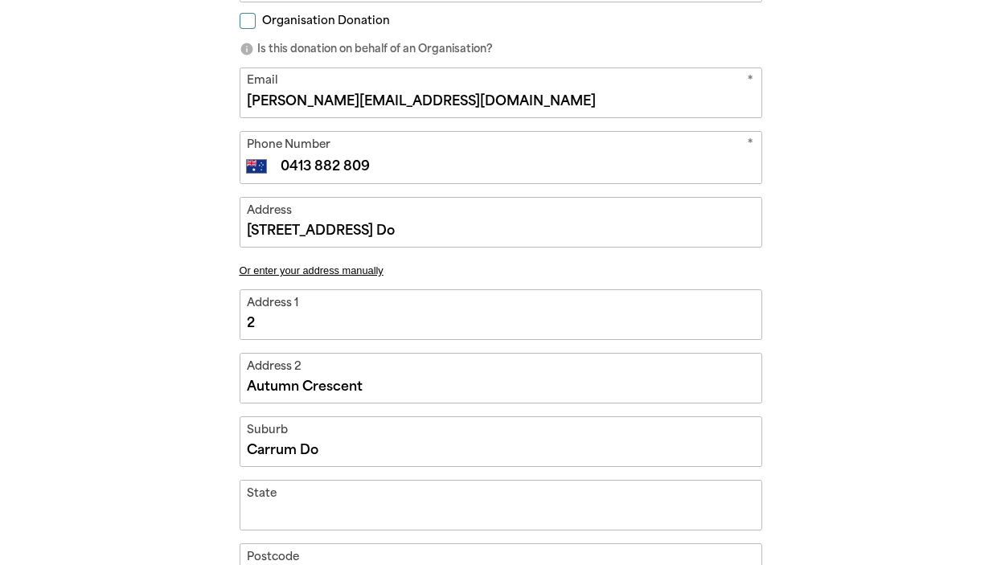
type input "Carrum Dow"
type input "2 Autumn Crescent, Carrum Down"
type input "Carrum Down"
type input "2 Autumn Crescent, Carrum Downs"
type input "Carrum Downs"
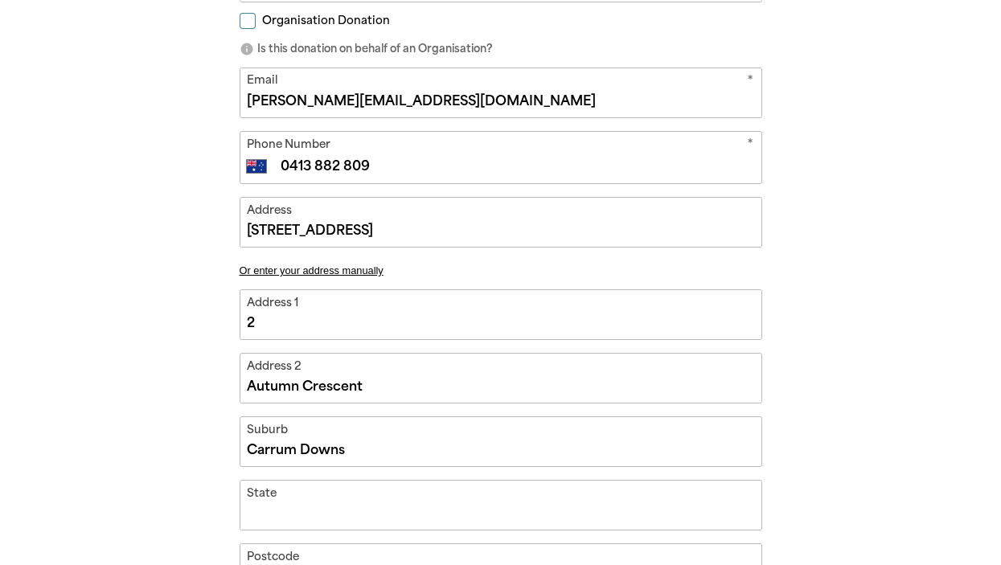
click at [791, 477] on div "arrow_back Back Step 1 Step 2 Step 3 Donating $40 Your Details * First Name [PE…" at bounding box center [500, 297] width 611 height 1149
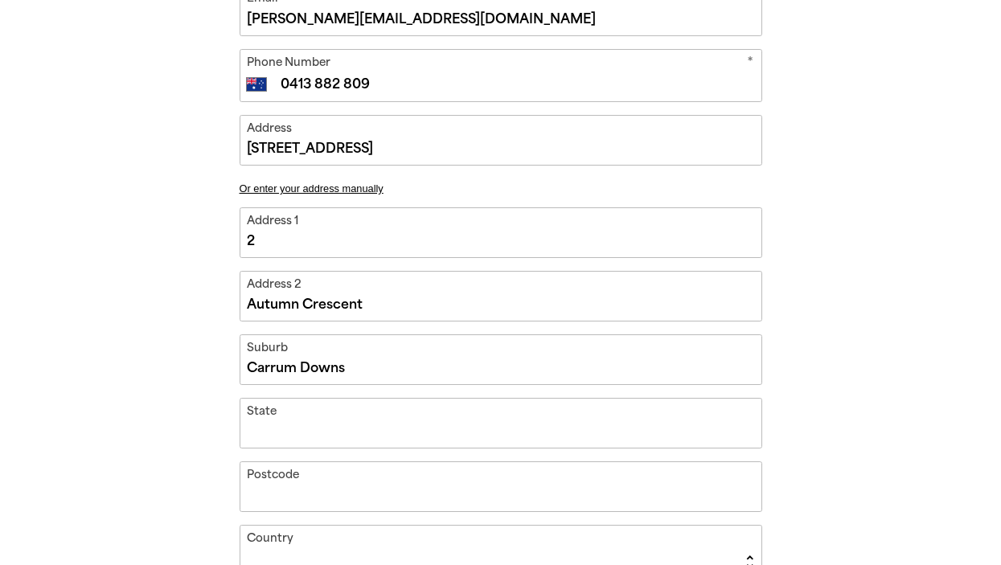
click at [611, 420] on input "State" at bounding box center [500, 423] width 521 height 49
type input "2 Autumn Crescent, Carrum Downs, V"
type input "V"
type input "2 Autumn Crescent, Carrum Downs, Vi"
type input "Vi"
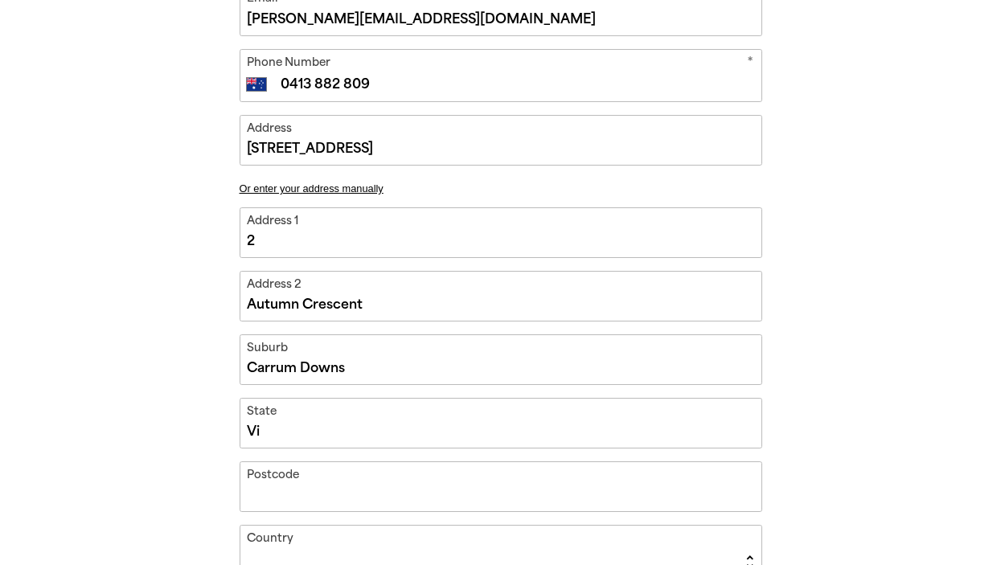
type input "2 Autumn Crescent, Carrum Downs, Vic"
type input "Vic"
type input "2 Autumn Crescent, Carrum Downs, Vict"
type input "Vict"
type input "2 Autumn Crescent, Carrum Downs, Victo"
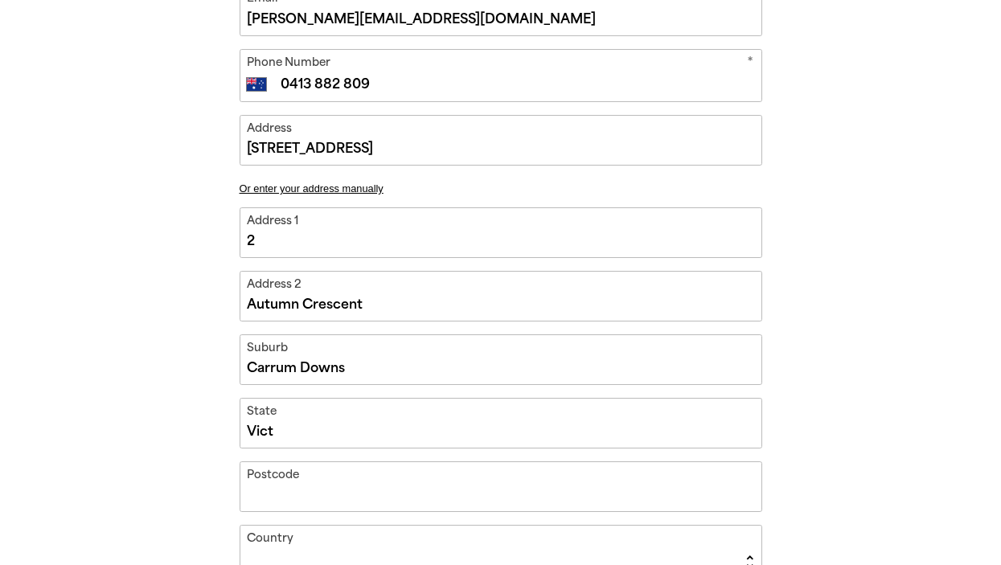
type input "Victo"
type input "2 Autumn Crescent, Carrum Downs, Victor"
type input "Victor"
type input "2 Autumn Crescent, Carrum Downs, Victori"
type input "Victori"
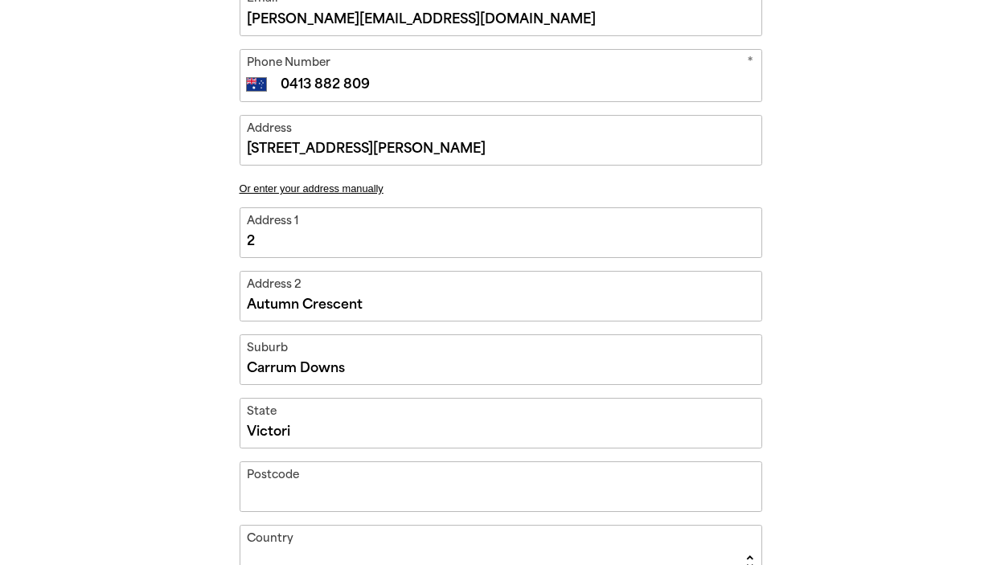
type input "2 Autumn Crescent, Carrum Downs, Victoria"
type input "Victoria"
click at [924, 339] on div "arrow_back Back Step 1 Step 2 Step 3 Donating $40 Your Details * First Name [PE…" at bounding box center [500, 215] width 965 height 1149
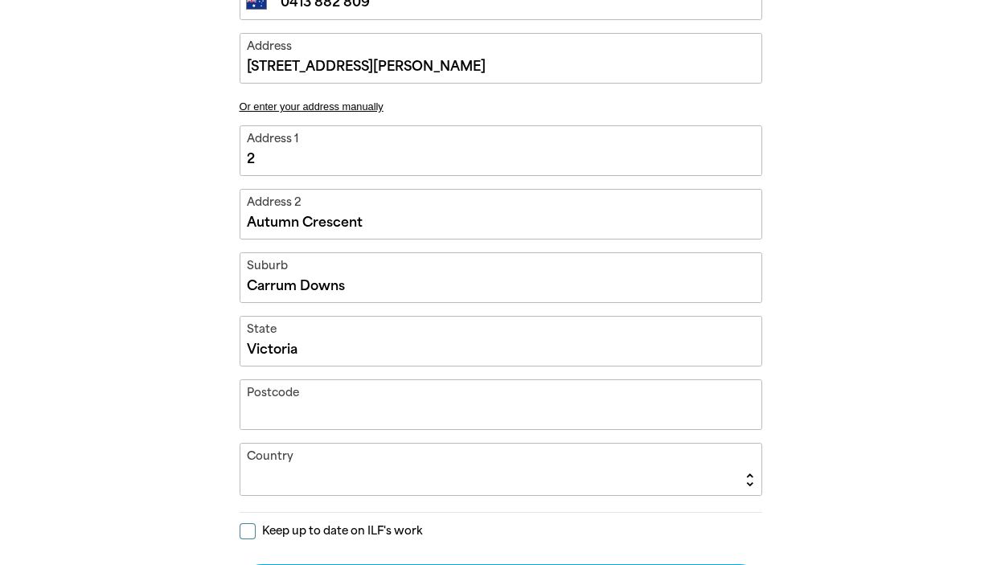
scroll to position [801, 0]
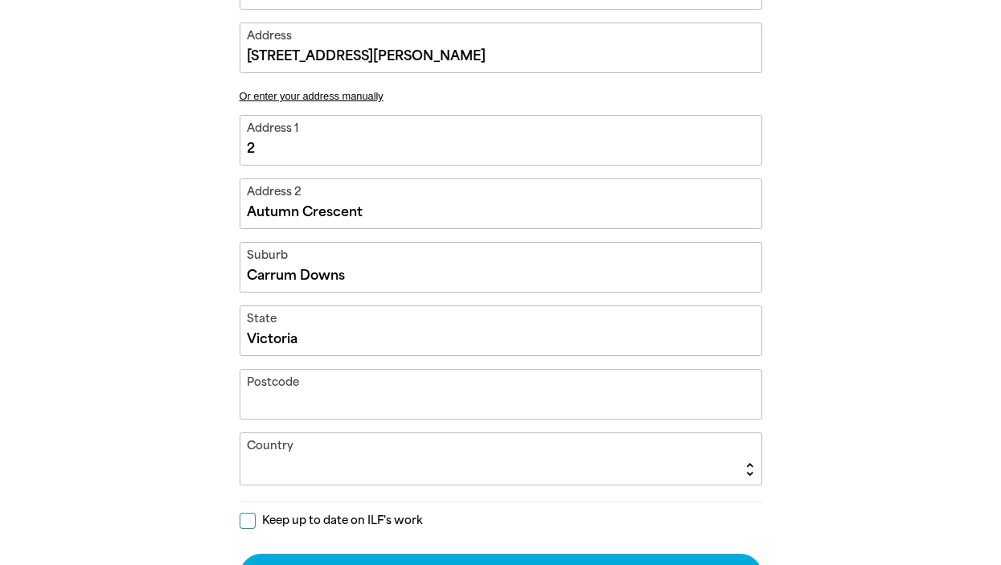
click at [360, 396] on input "Postcode" at bounding box center [500, 394] width 521 height 49
type input "2 Autumn Crescent, Carrum Downs, Victoria 3"
type input "3"
type input "2 Autumn Crescent, Carrum Downs, Victoria 32"
type input "32"
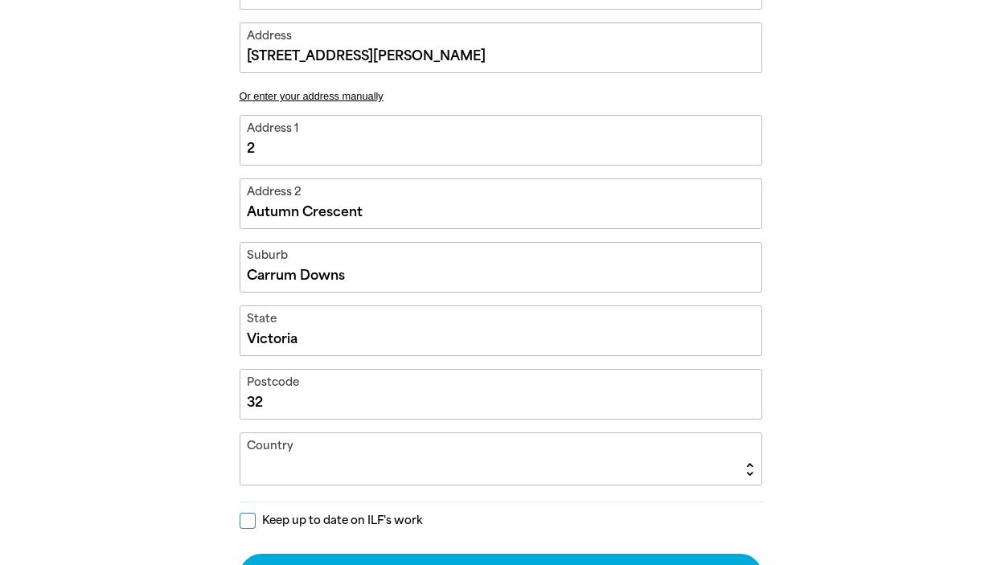
type input "2 Autumn Crescent, Carrum Downs, Victoria 320"
type input "320"
type input "2 Autumn Crescent, Carrum Downs, Victoria 3201"
type input "3201"
click at [810, 413] on div "arrow_back Back Step 1 Step 2 Step 3 Donating $40 Your Details * First Name [PE…" at bounding box center [500, 123] width 965 height 1149
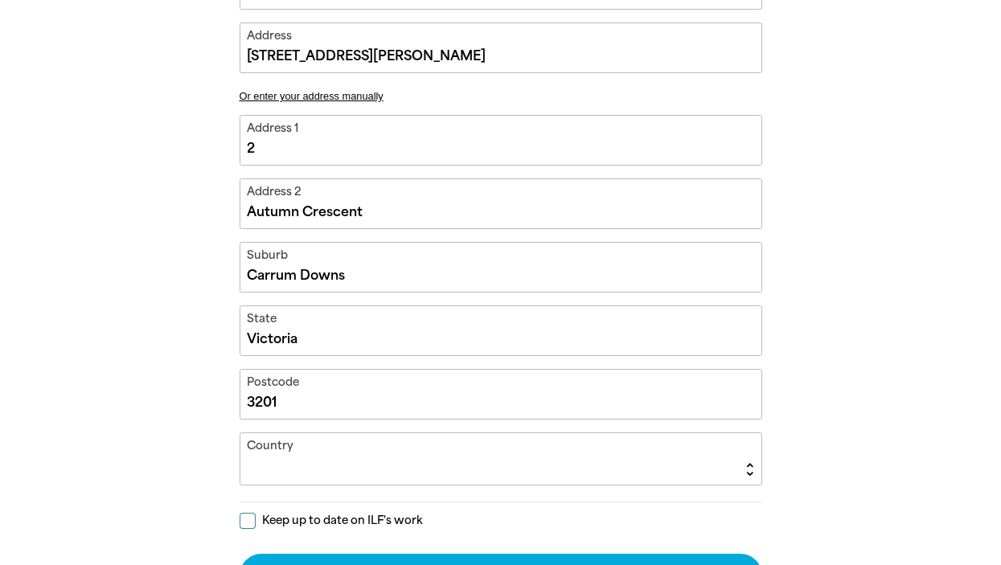
click at [715, 465] on select "[GEOGRAPHIC_DATA] [GEOGRAPHIC_DATA] [GEOGRAPHIC_DATA] [US_STATE] [GEOGRAPHIC_DA…" at bounding box center [500, 458] width 521 height 51
select select "AU"
click at [240, 433] on select "[GEOGRAPHIC_DATA] [GEOGRAPHIC_DATA] [GEOGRAPHIC_DATA] [US_STATE] [GEOGRAPHIC_DA…" at bounding box center [500, 458] width 521 height 51
type input "2 Autumn Crescent, Carrum Downs, Victoria 3201, AU"
click at [968, 323] on div "arrow_back Back Step 1 Step 2 Step 3 Donating $40 Your Details * First Name [PE…" at bounding box center [500, 123] width 965 height 1149
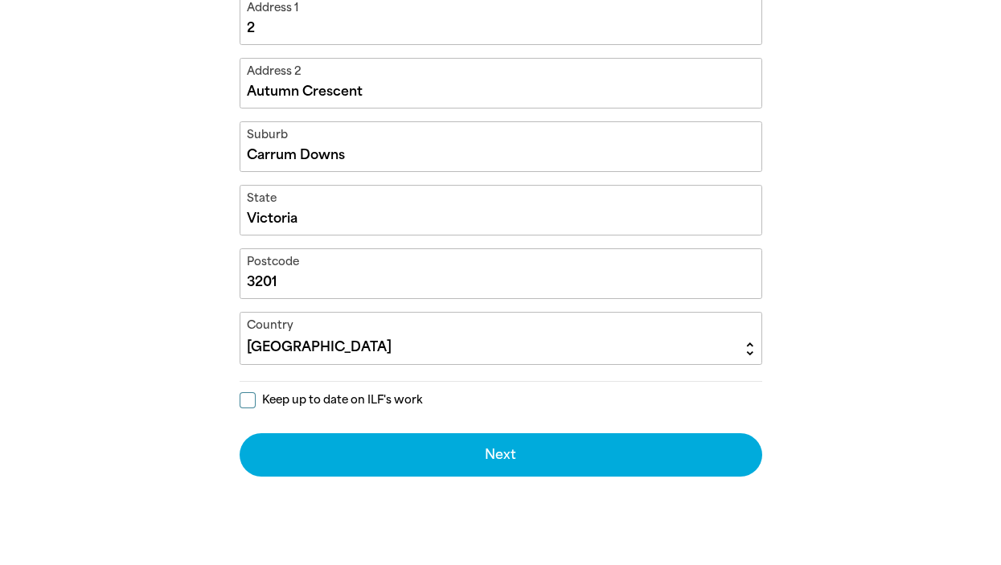
scroll to position [932, 0]
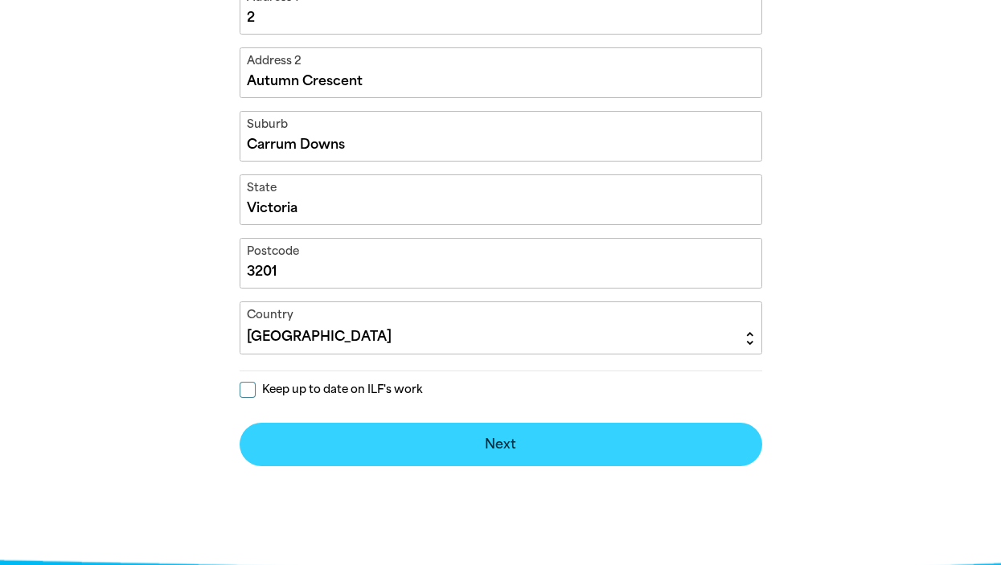
click at [561, 440] on button "Next chevron_right" at bounding box center [501, 444] width 523 height 43
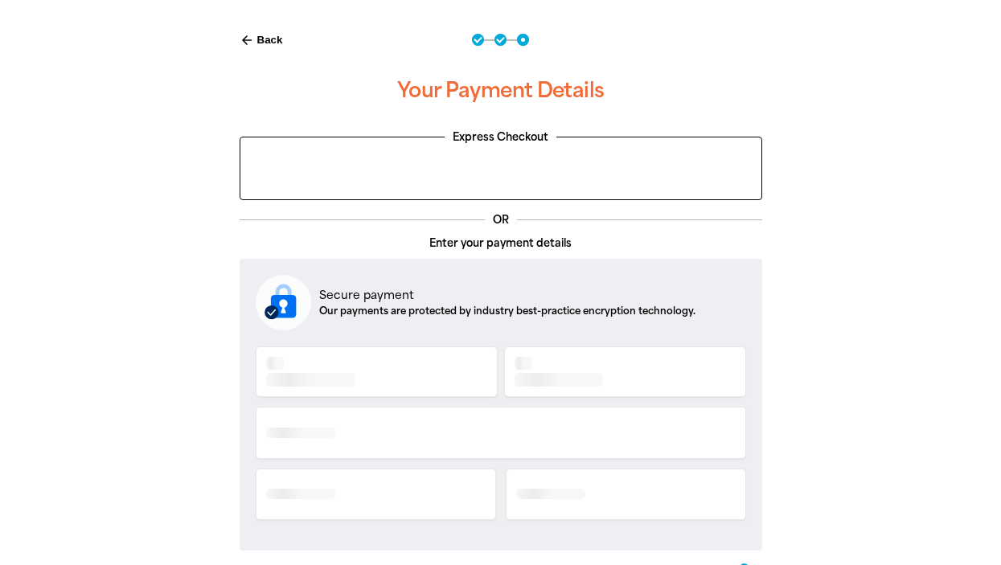
scroll to position [333, 0]
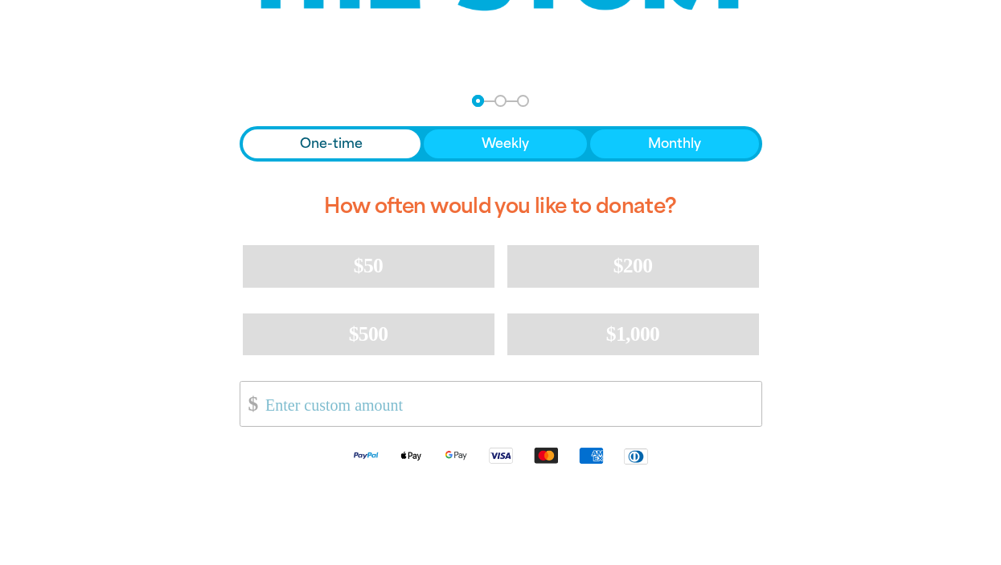
scroll to position [212, 0]
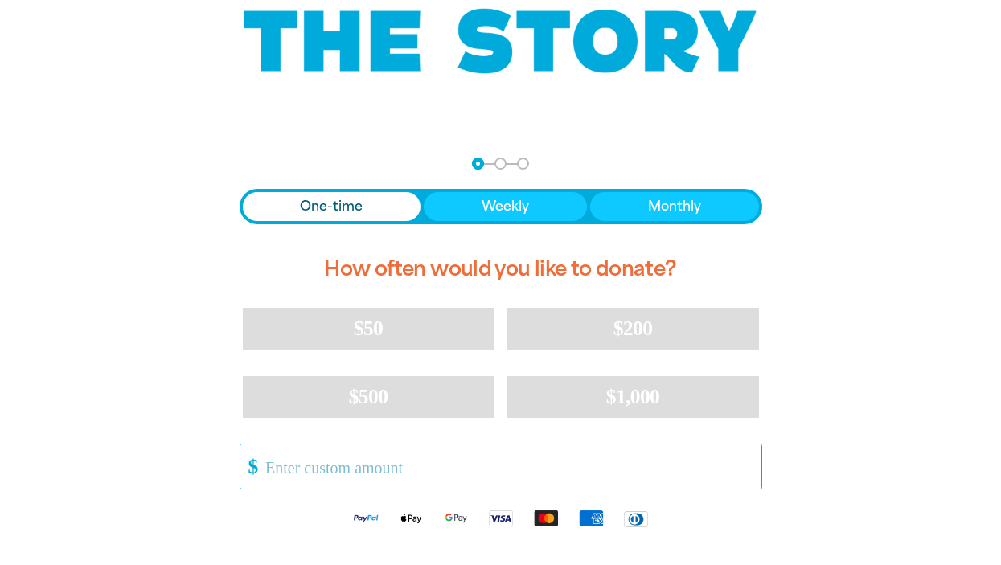
click at [318, 467] on input "Other Amount" at bounding box center [507, 467] width 507 height 44
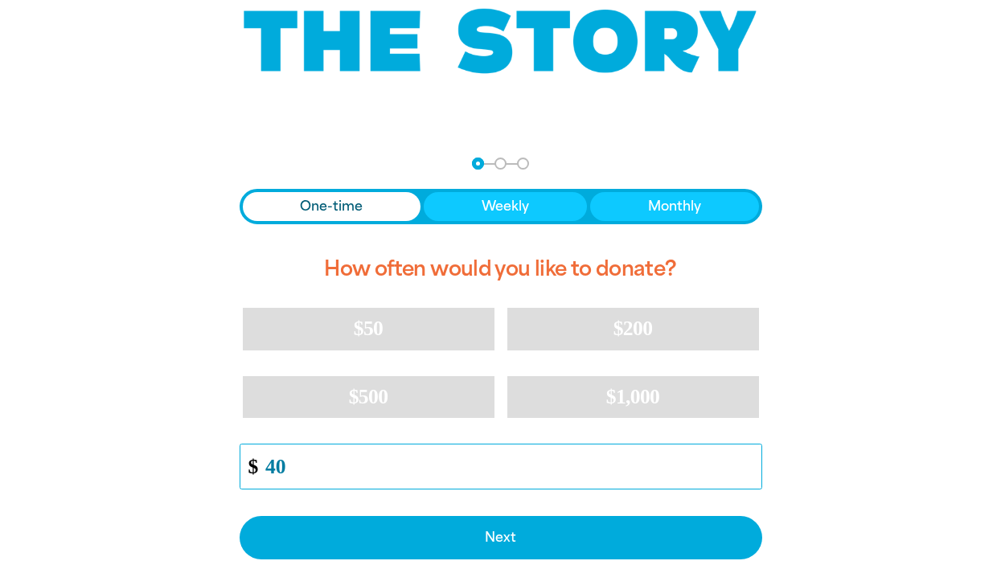
type input "40"
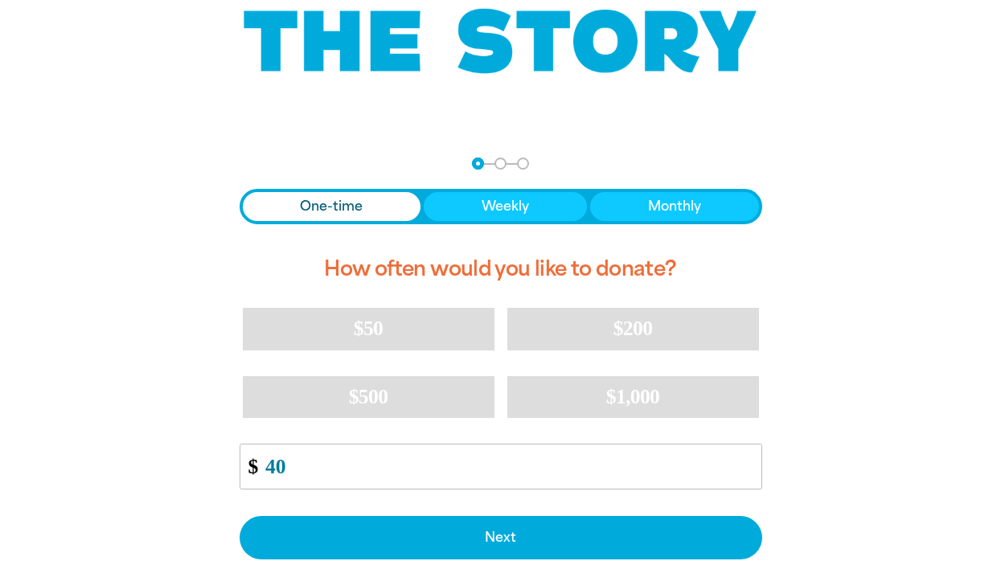
click at [895, 446] on div "arrow_back Back Step 1 Step 2 Step 3 One-time Weekly Monthly How often would yo…" at bounding box center [500, 420] width 965 height 567
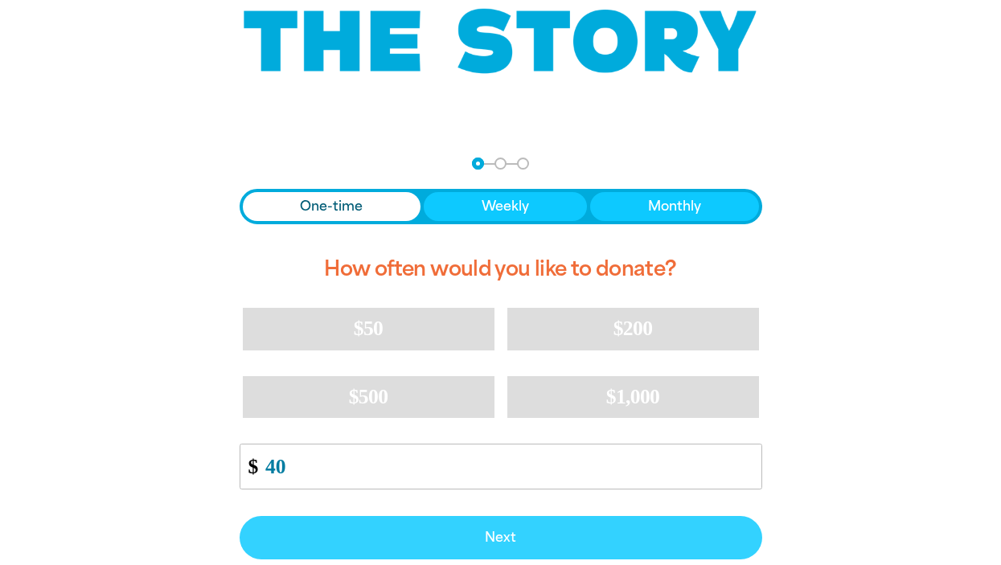
click at [667, 535] on span "Next" at bounding box center [500, 537] width 487 height 13
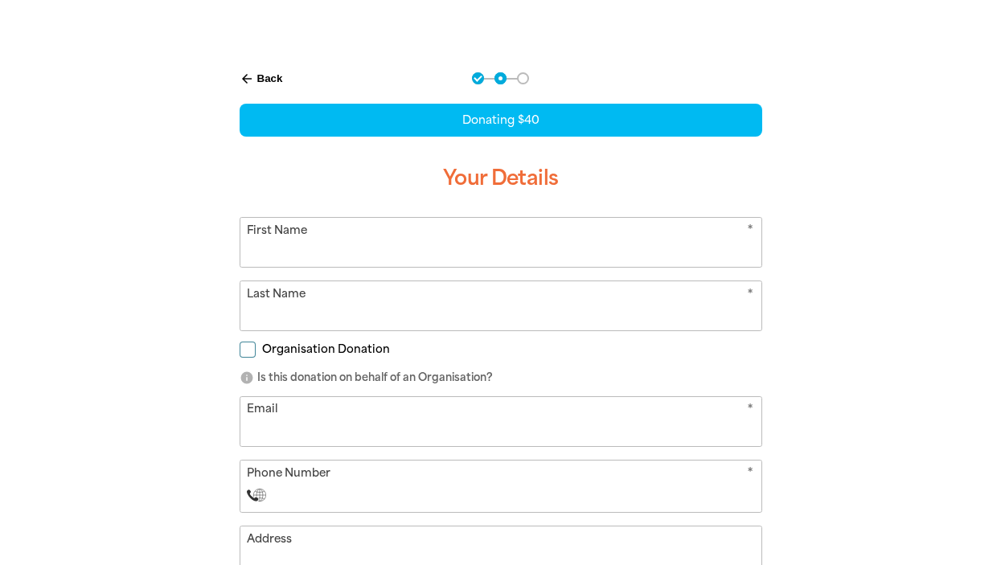
scroll to position [310, 0]
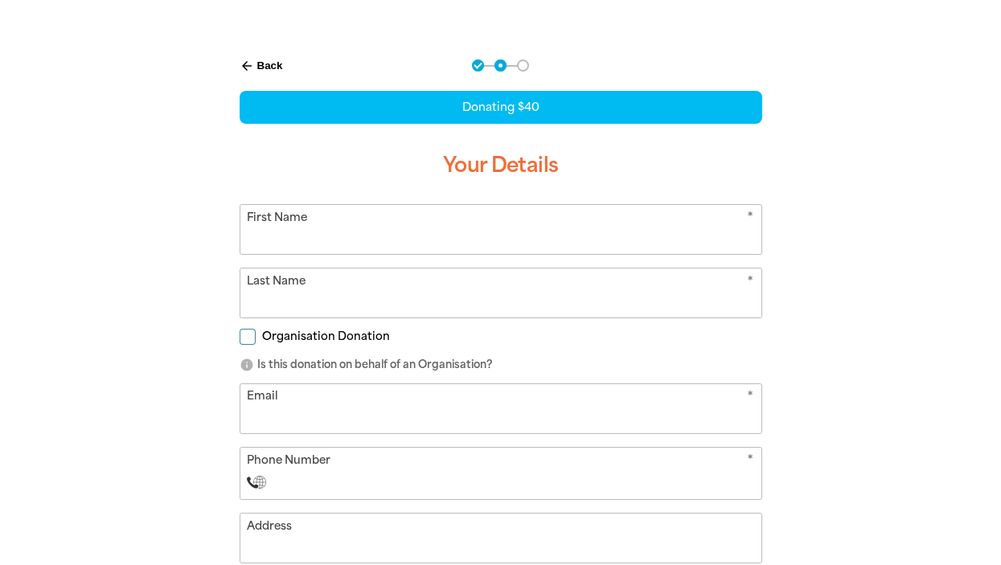
click at [508, 233] on input "First Name" at bounding box center [500, 229] width 521 height 49
type input "[PERSON_NAME]"
type input "Kats"
type input "[PERSON_NAME][EMAIL_ADDRESS][DOMAIN_NAME]"
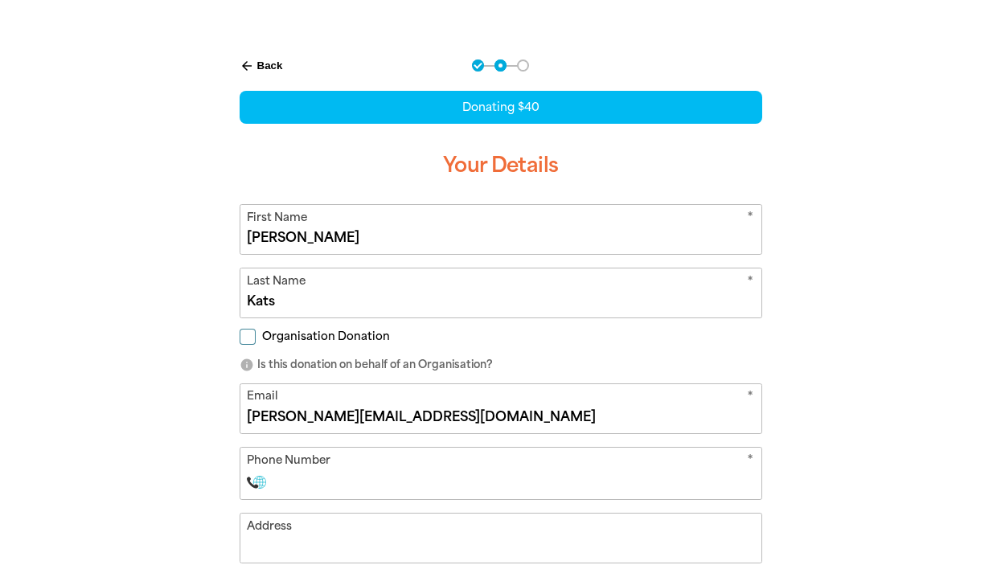
select select "AU"
type input "0413 882 809"
type input "33"
type input "0413 882 809"
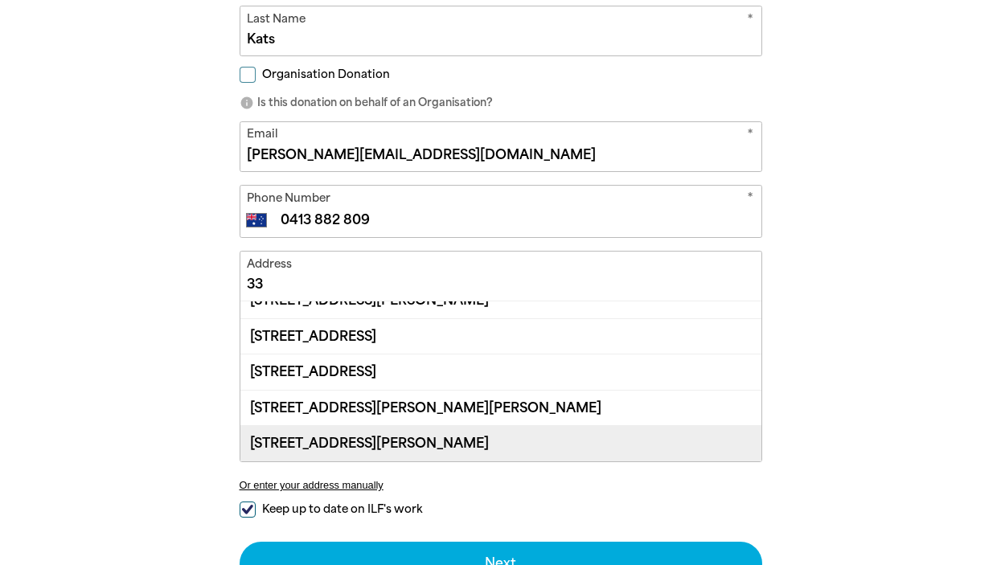
scroll to position [55, 0]
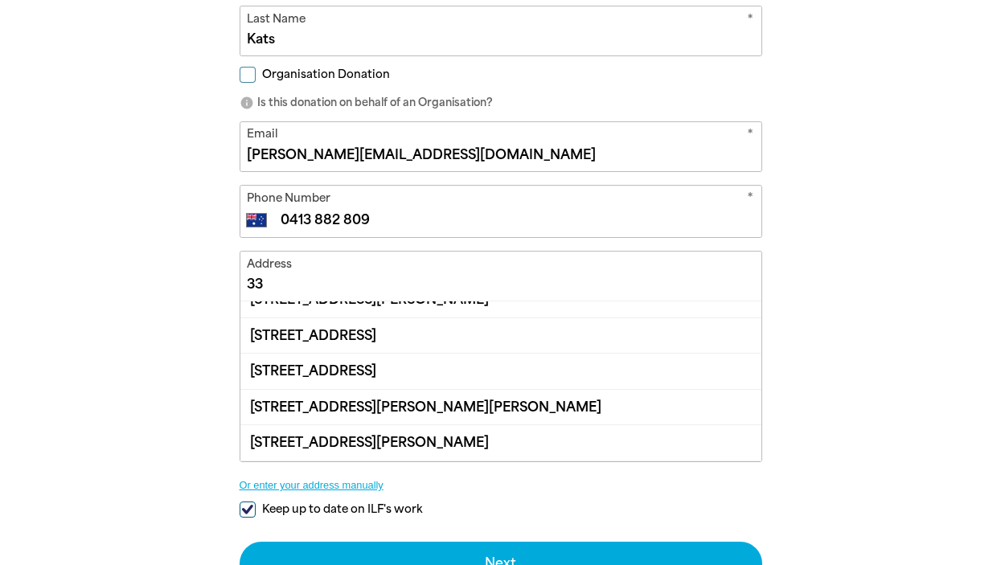
click at [356, 483] on button "Or enter your address manually" at bounding box center [501, 485] width 523 height 12
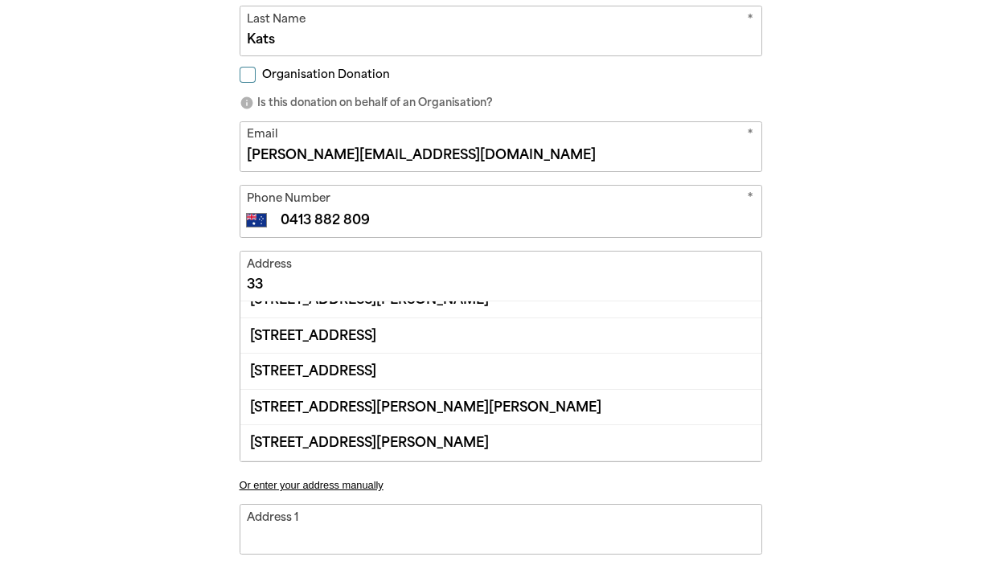
click at [366, 543] on input "Address 1" at bounding box center [500, 529] width 521 height 49
type input "2"
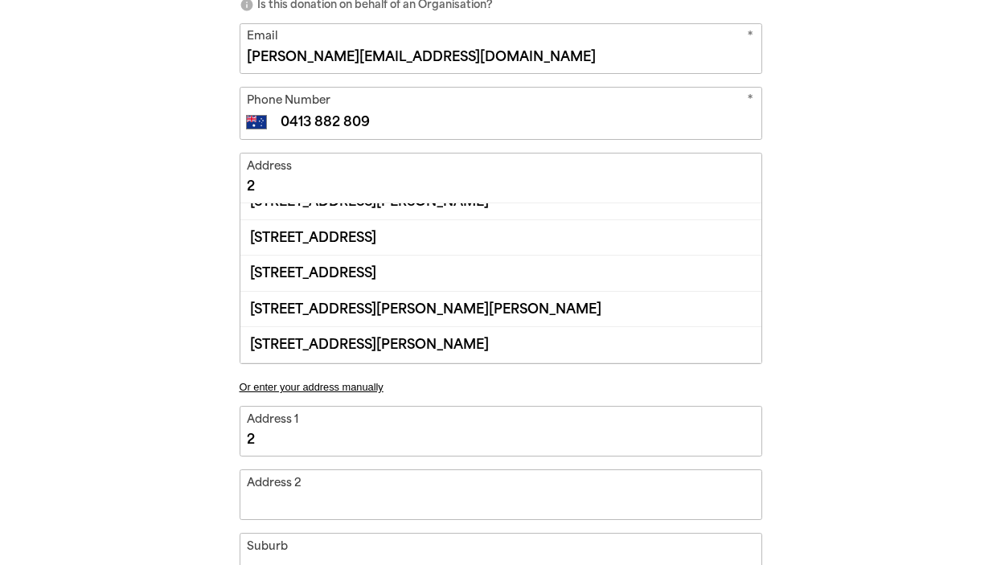
scroll to position [702, 0]
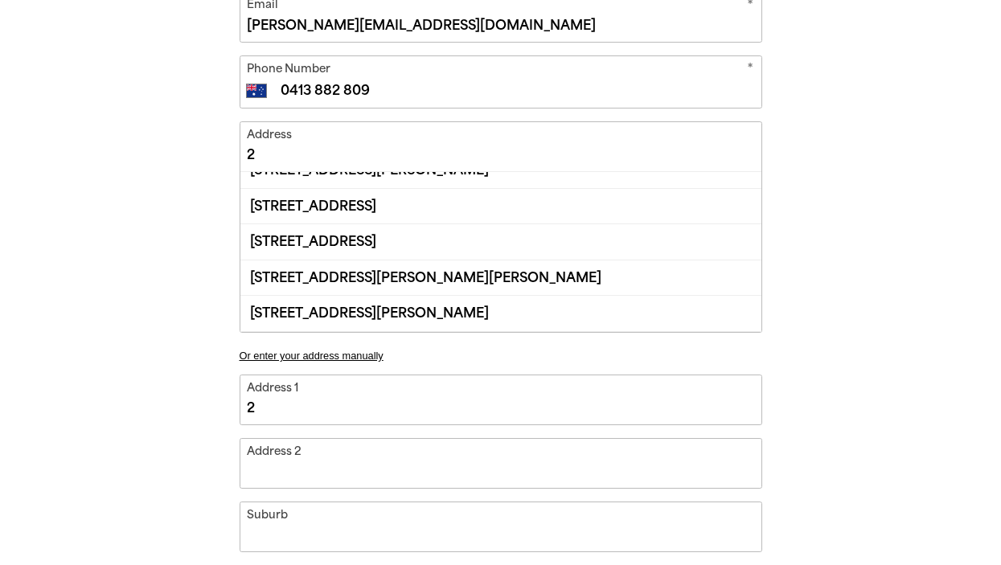
type input "2"
click at [296, 467] on input "Address 2" at bounding box center [500, 463] width 521 height 49
type input "Autumn Crescent"
type input "[STREET_ADDRESS]"
click at [343, 531] on input "Suburb" at bounding box center [500, 526] width 521 height 49
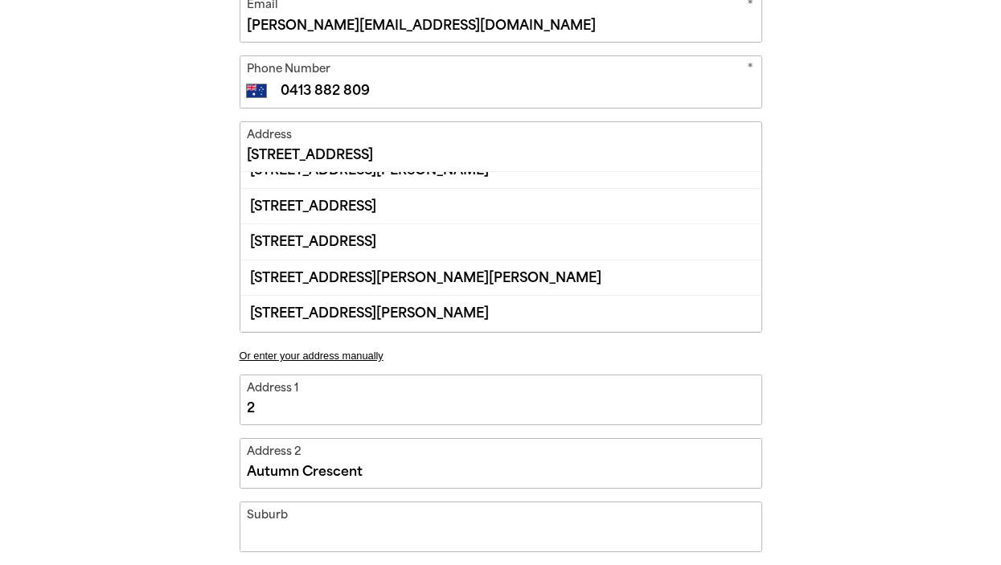
type input "Carrum Downs"
type input "2 Autumn Cr"
type input "VIC"
type input "3201"
select select "AU"
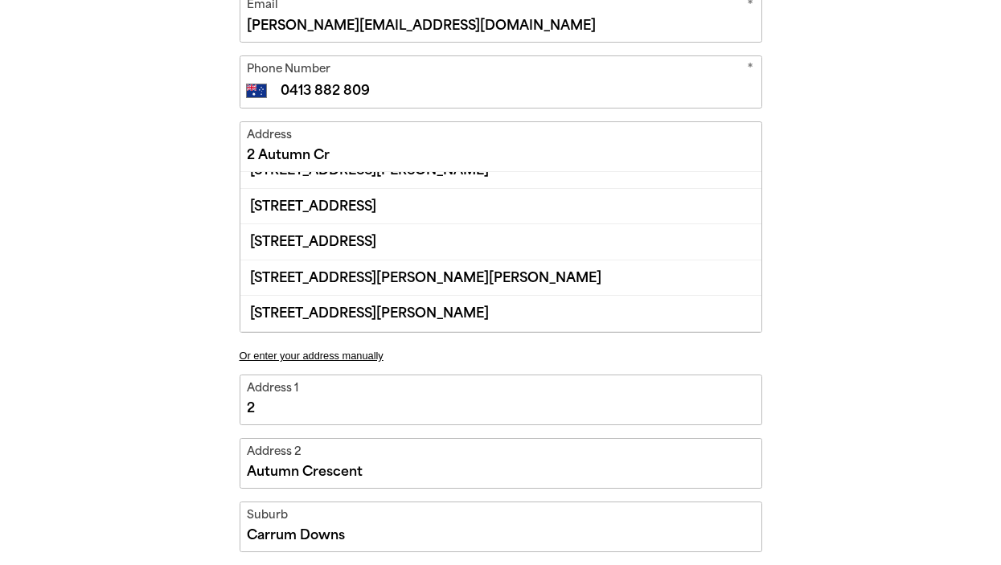
type input "[STREET_ADDRESS][PERSON_NAME]"
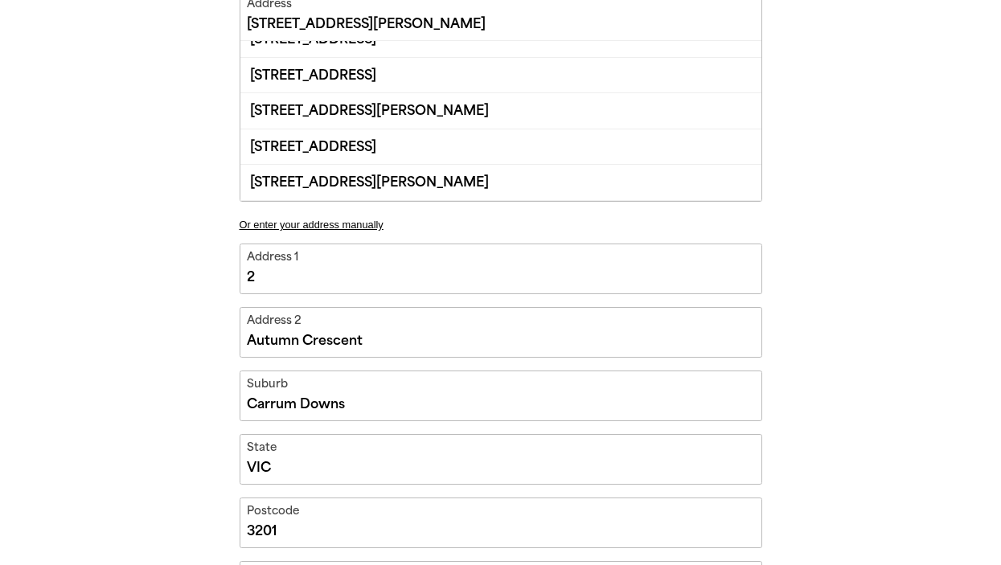
scroll to position [842, 0]
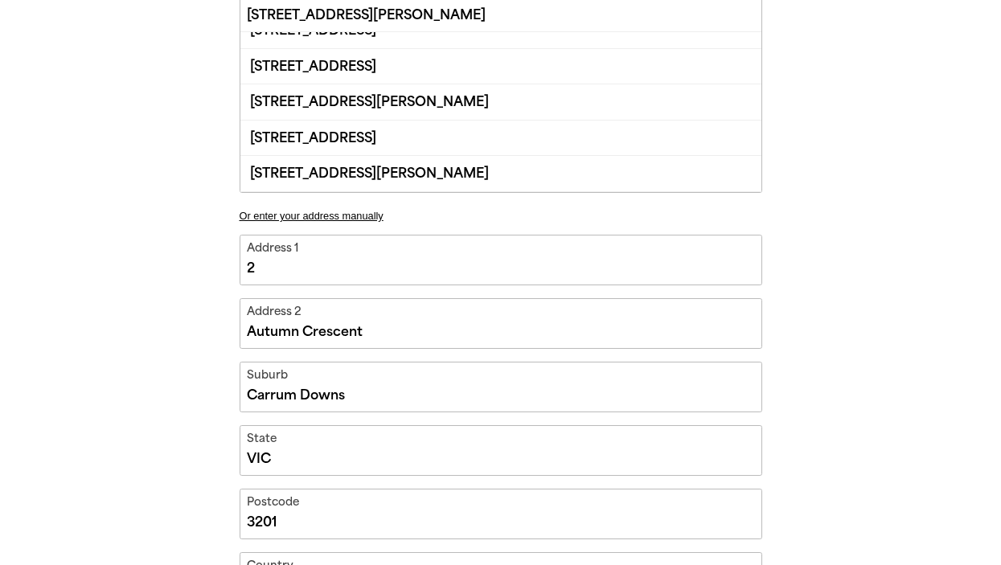
click at [224, 472] on div "arrow_back Back Step 1 Step 2 Step 3 Donating $40 Your Details * First Name [PE…" at bounding box center [500, 122] width 563 height 1229
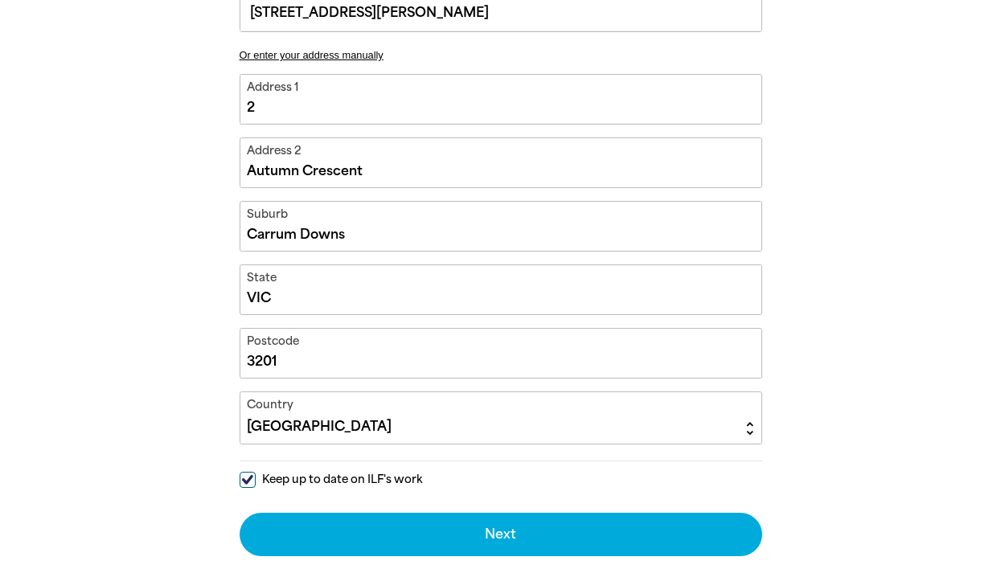
scroll to position [1110, 0]
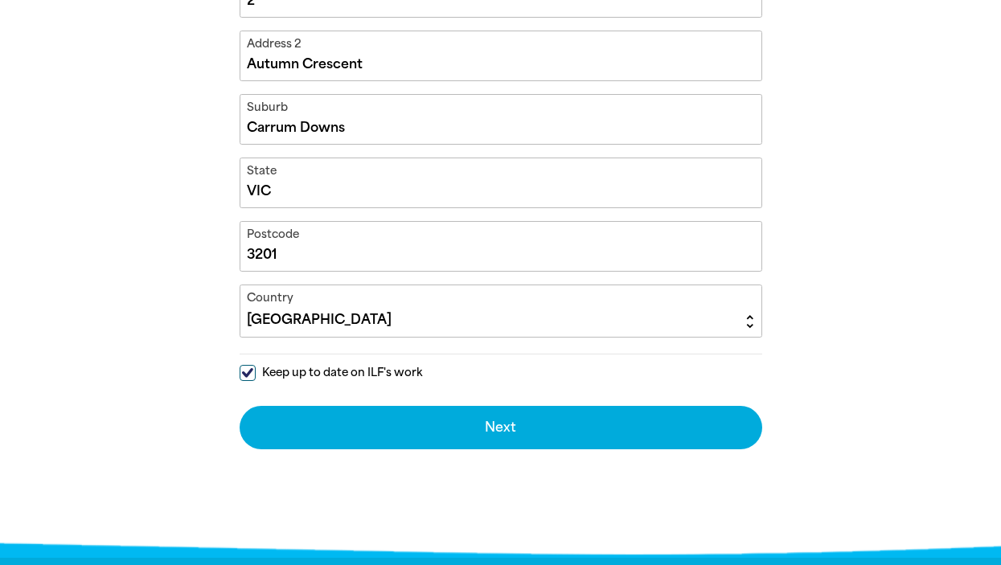
click at [243, 372] on input "Keep up to date on ILF's work" at bounding box center [248, 373] width 16 height 16
checkbox input "false"
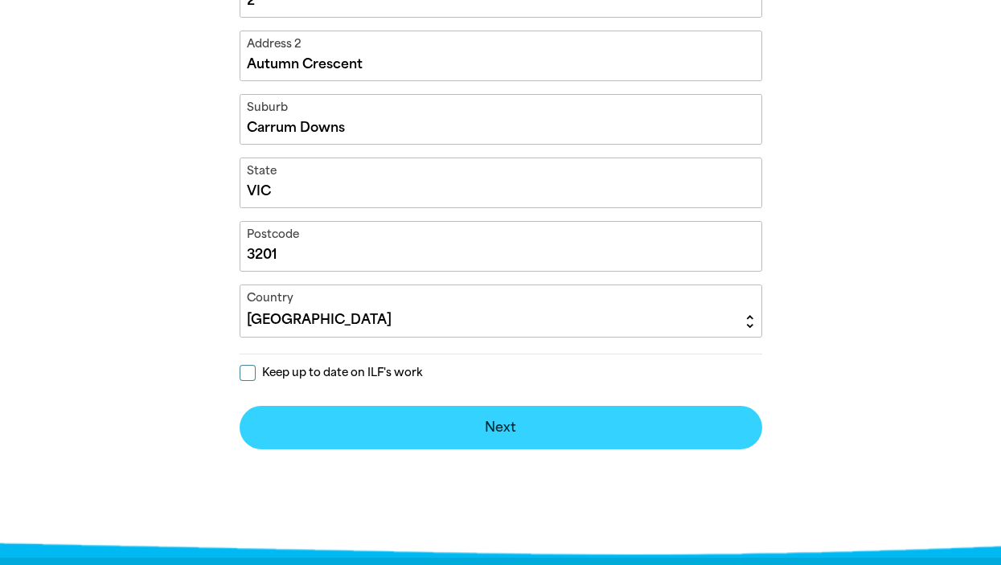
click at [435, 420] on button "Next chevron_right" at bounding box center [501, 427] width 523 height 43
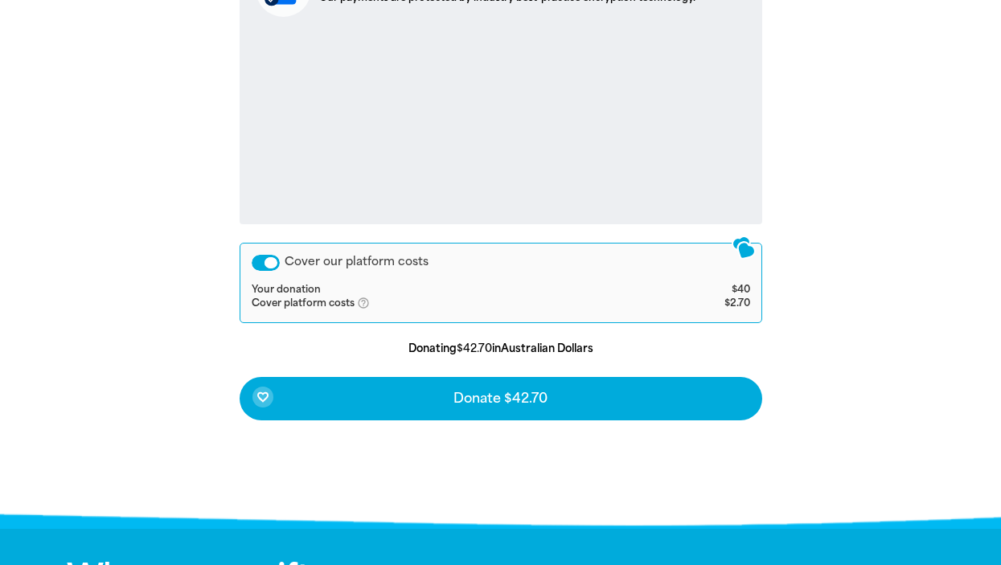
scroll to position [704, 0]
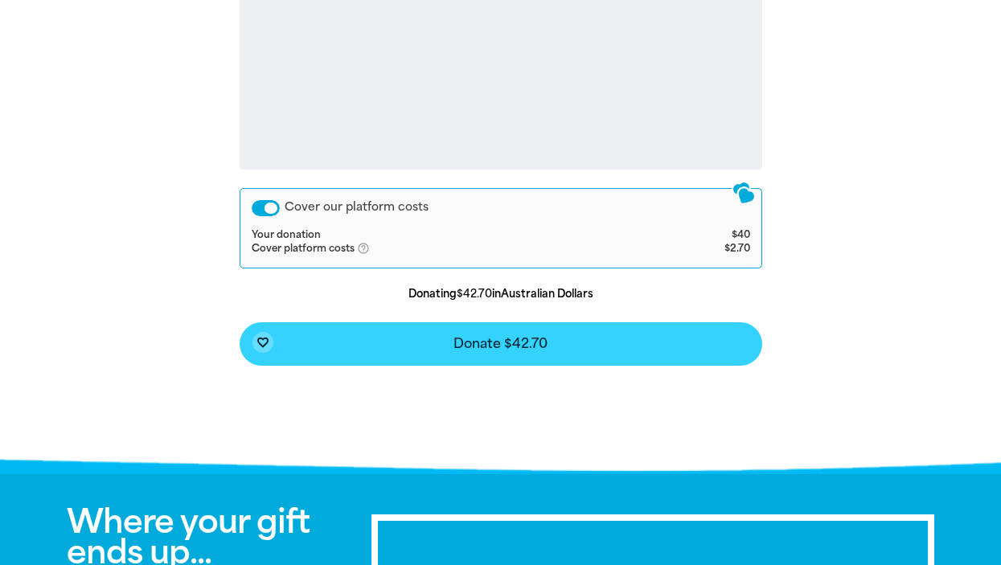
click at [400, 347] on button "favorite_border Donate $42.70" at bounding box center [501, 343] width 523 height 43
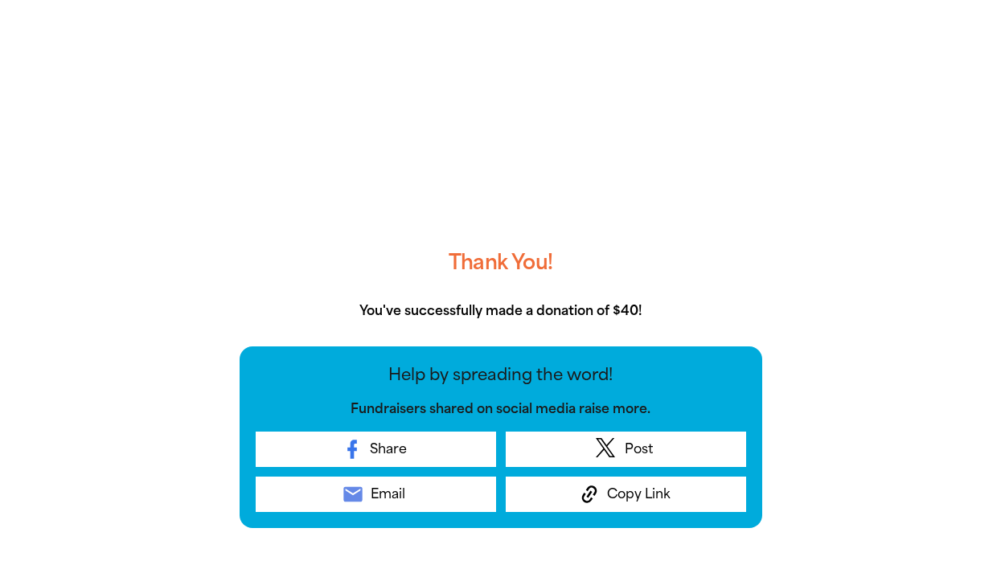
scroll to position [333, 0]
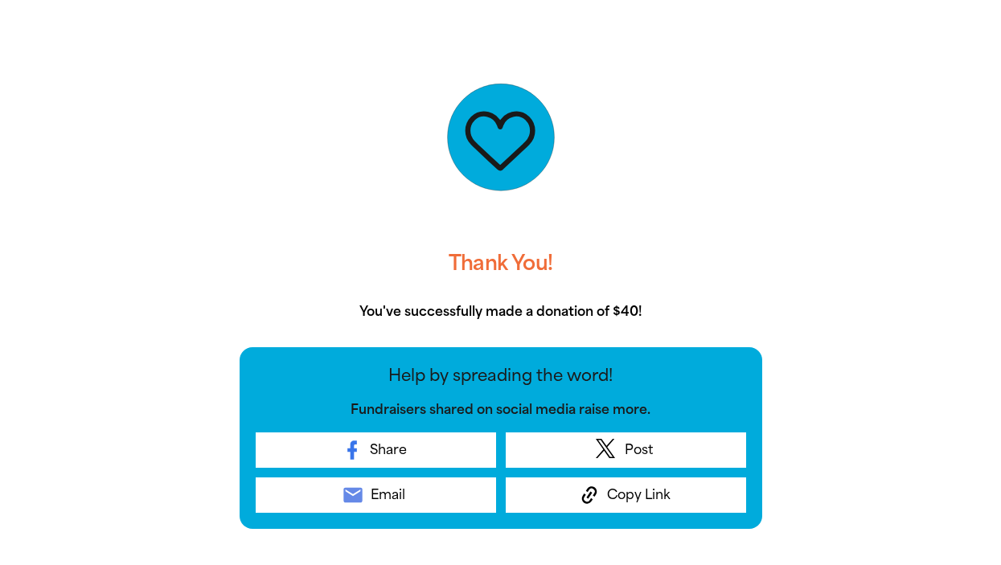
click at [868, 22] on div "Thank You! You've successfully made a donation of $40! Help by spreading the wo…" at bounding box center [500, 323] width 965 height 613
